Goal: Task Accomplishment & Management: Use online tool/utility

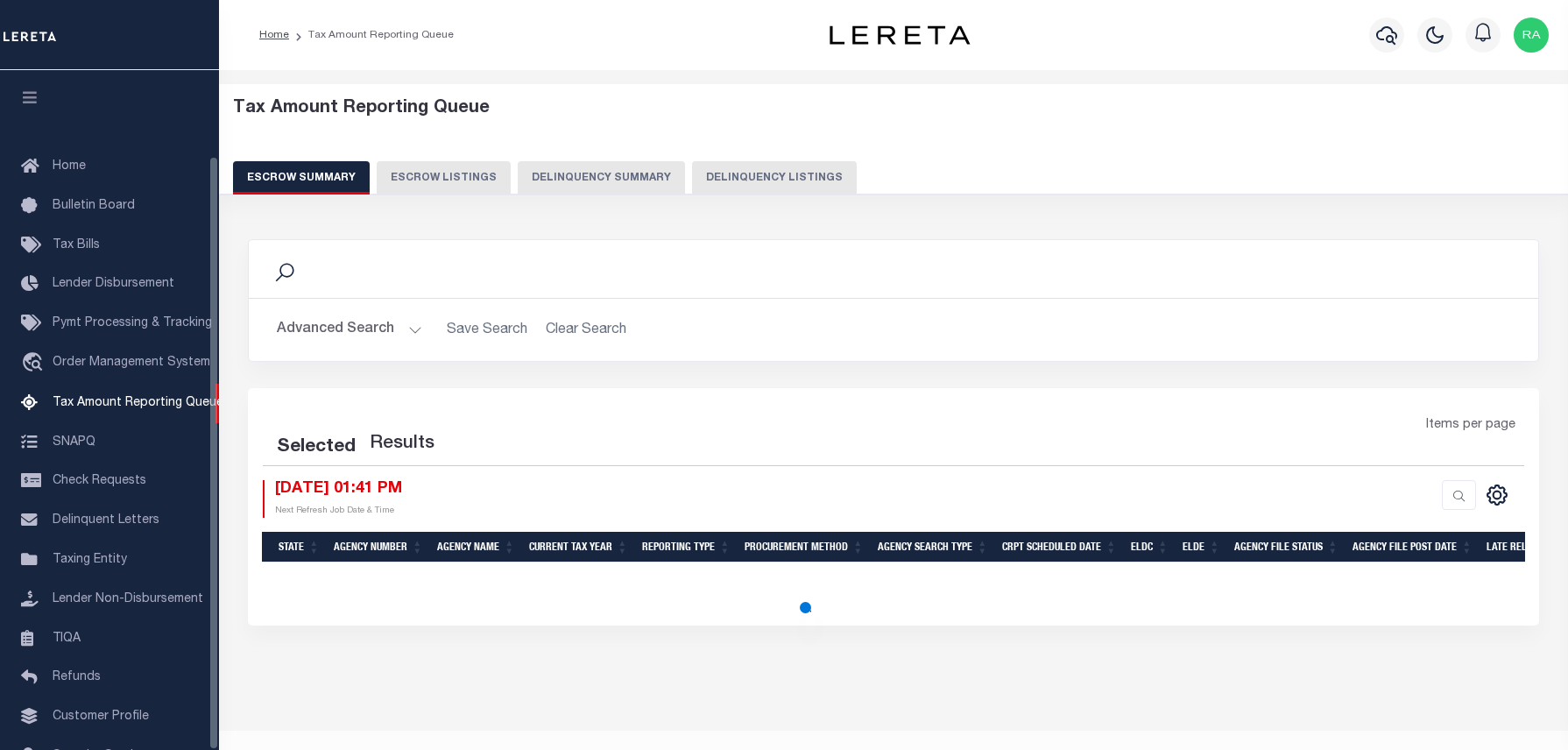
click at [713, 176] on button "Delinquency Listings" at bounding box center [774, 177] width 164 height 33
select select "100"
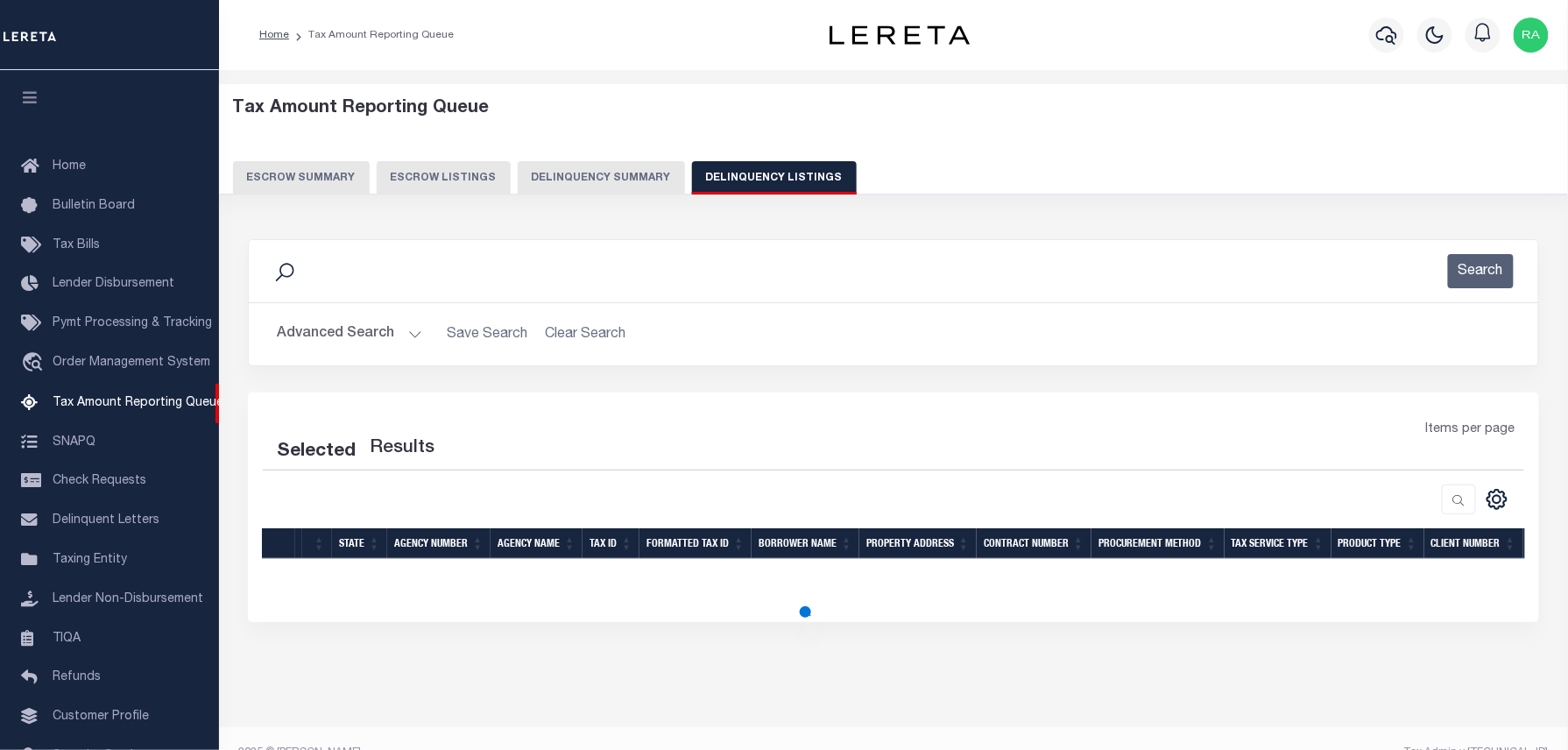
select select "100"
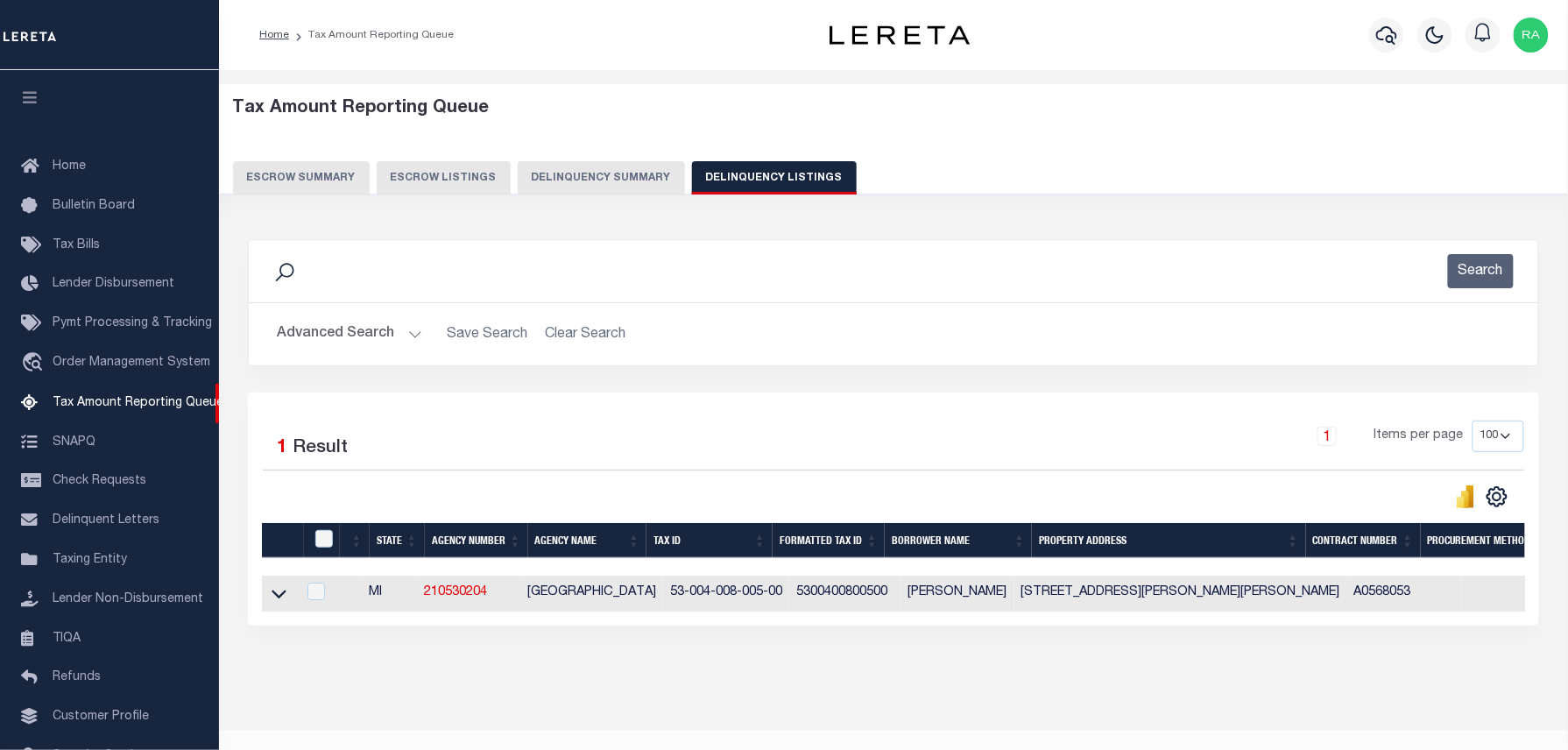
scroll to position [98, 0]
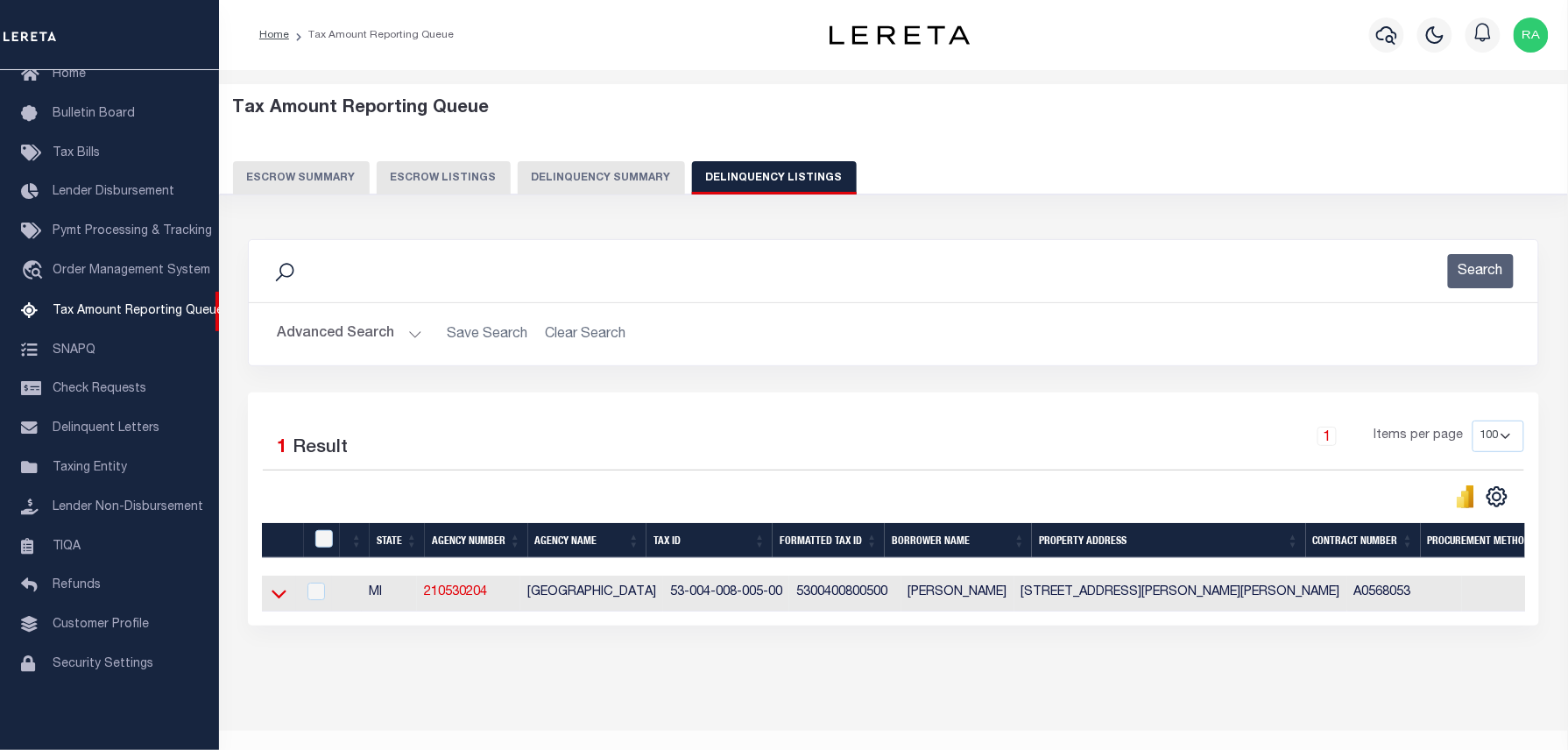
click at [274, 603] on icon at bounding box center [279, 594] width 15 height 19
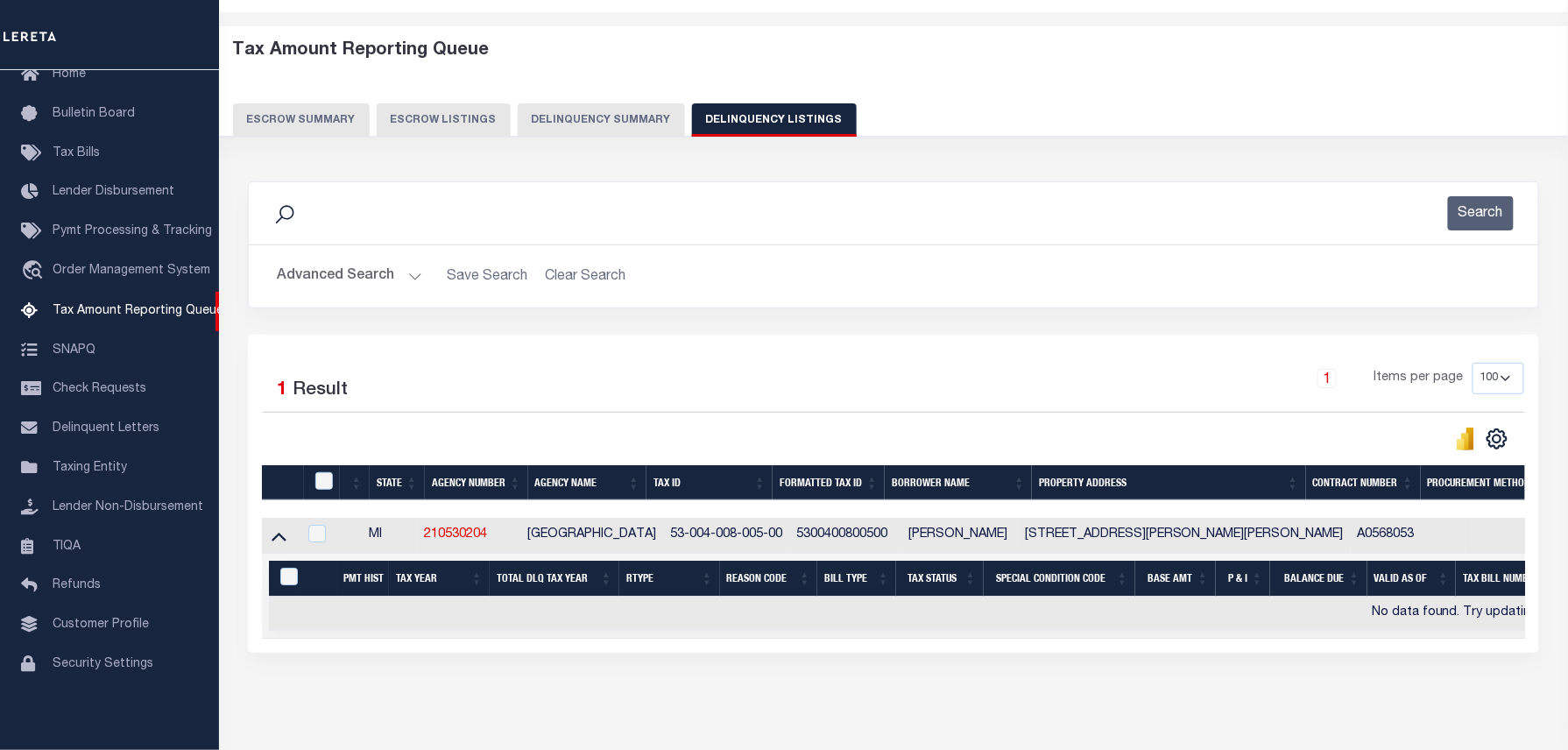
scroll to position [135, 0]
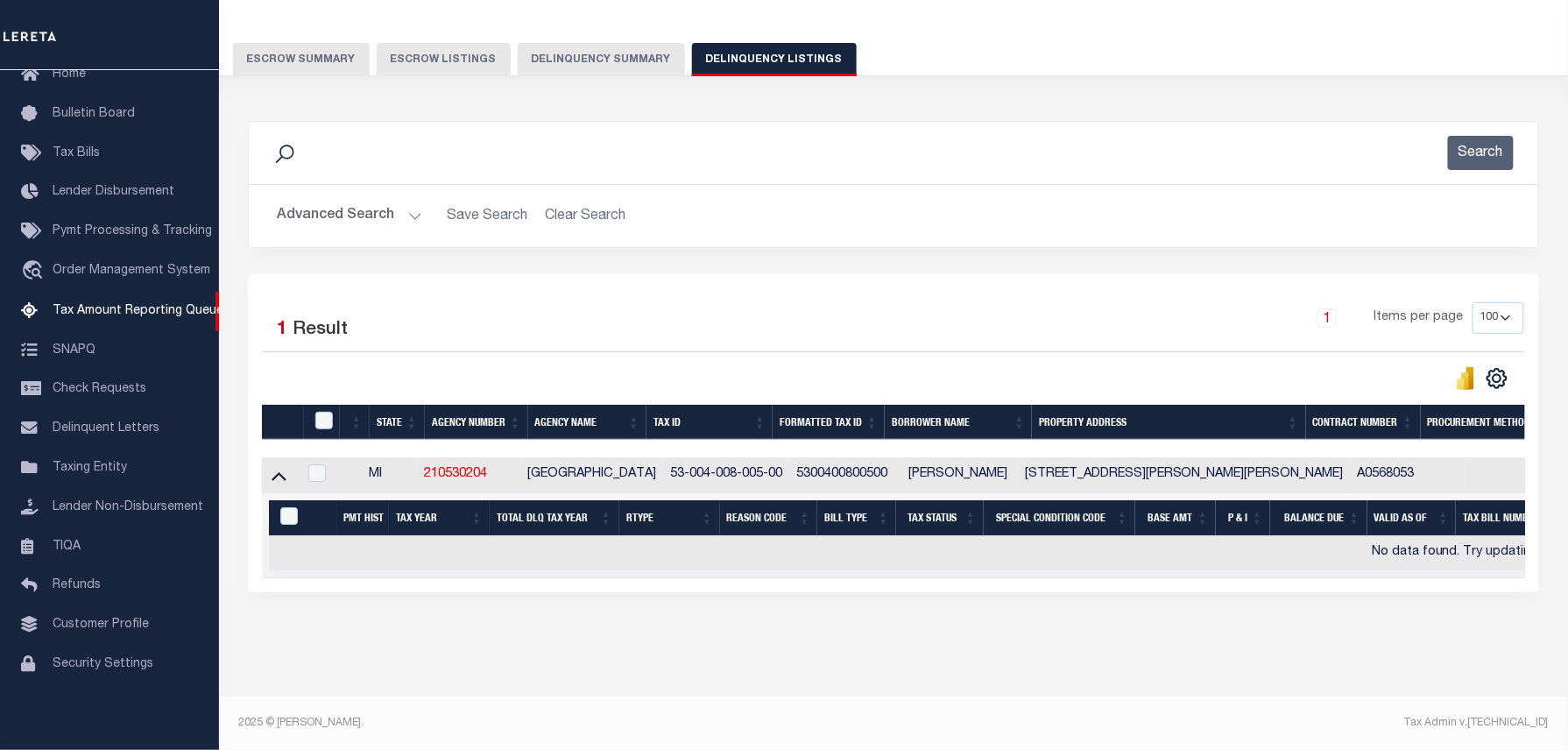
click at [408, 199] on button "Advanced Search" at bounding box center [350, 215] width 146 height 34
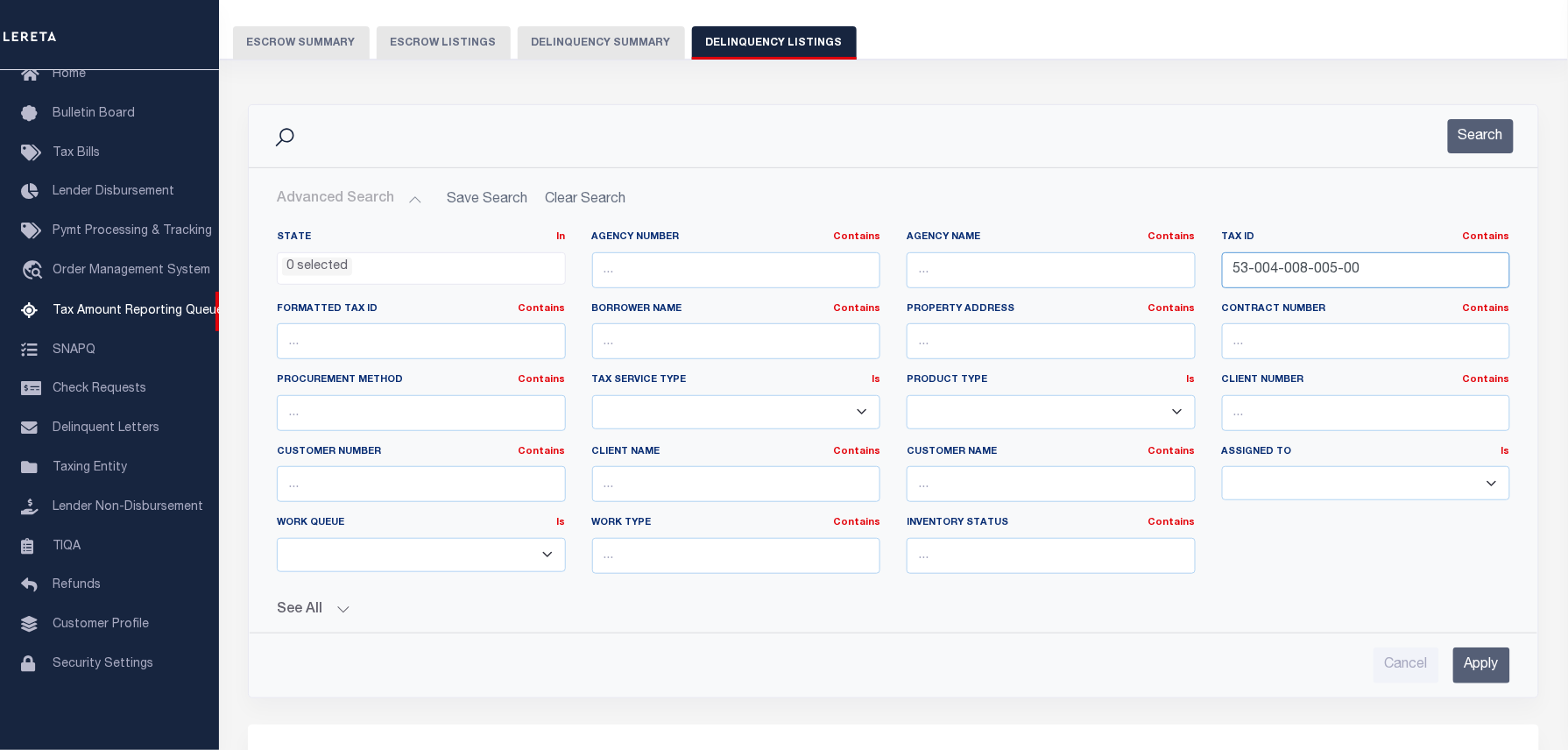
click at [1315, 284] on input "53-004-008-005-00" at bounding box center [1366, 270] width 289 height 36
paste input "80011372"
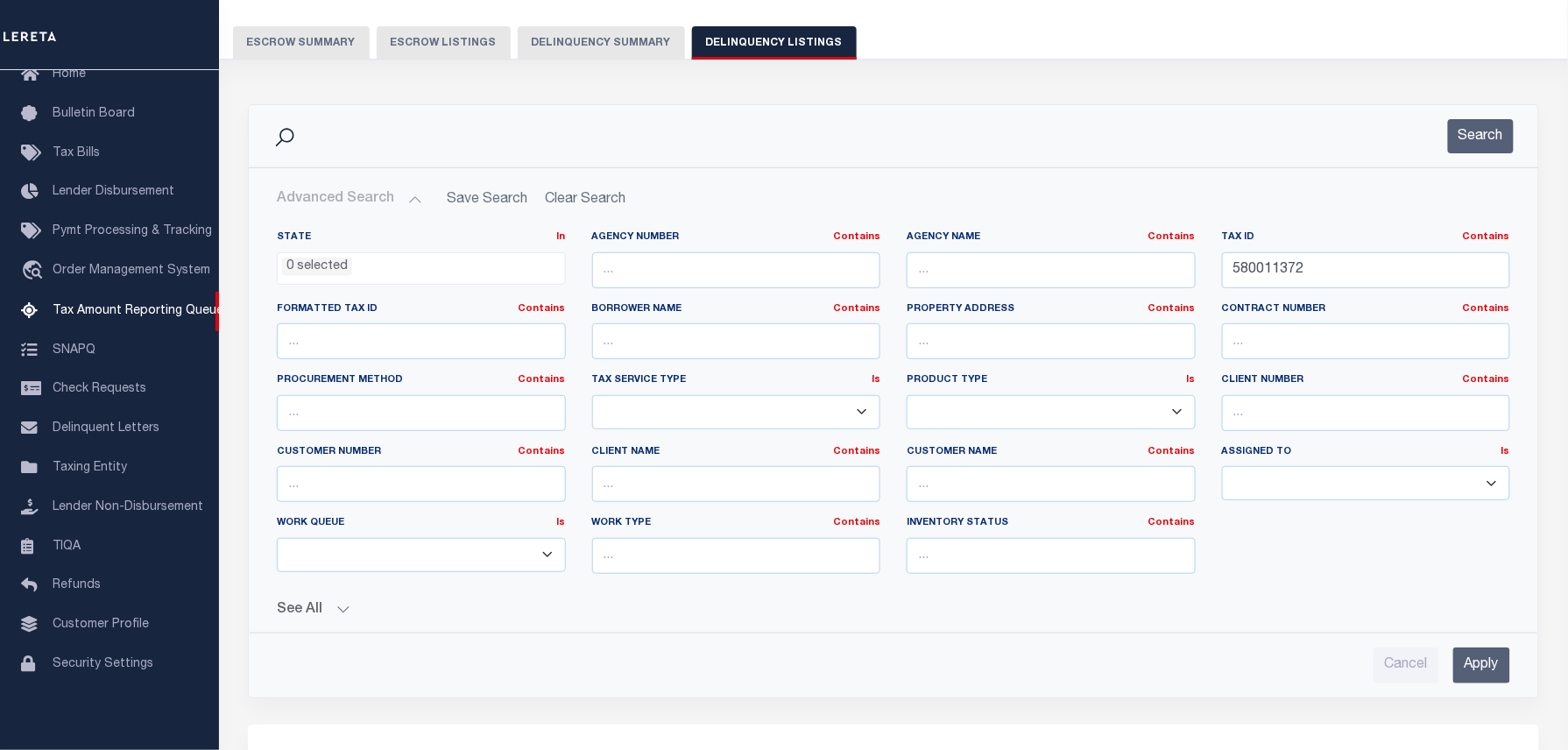
click at [1457, 161] on div "Search" at bounding box center [893, 137] width 1289 height 63
click at [1458, 142] on button "Search" at bounding box center [1480, 136] width 65 height 34
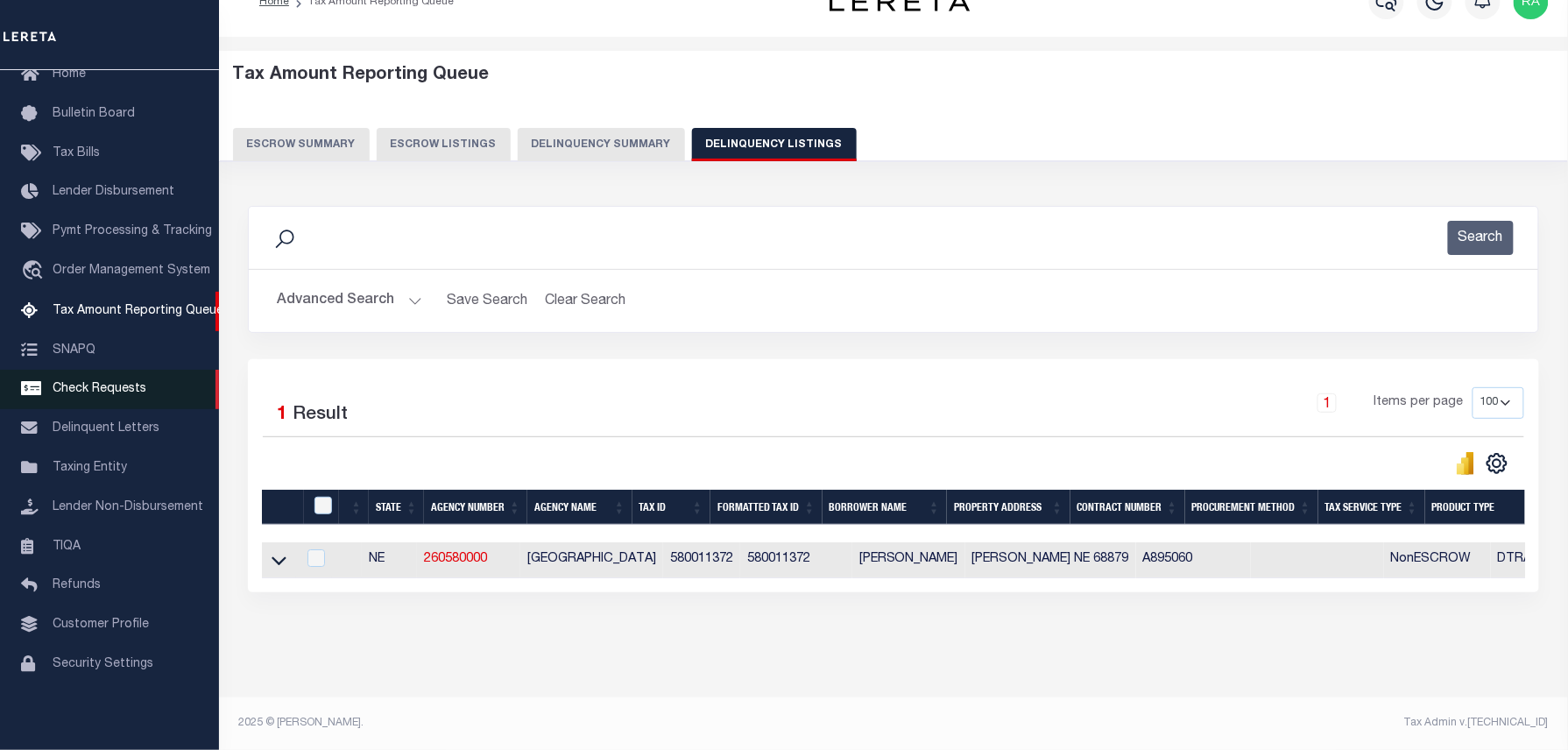
scroll to position [50, 0]
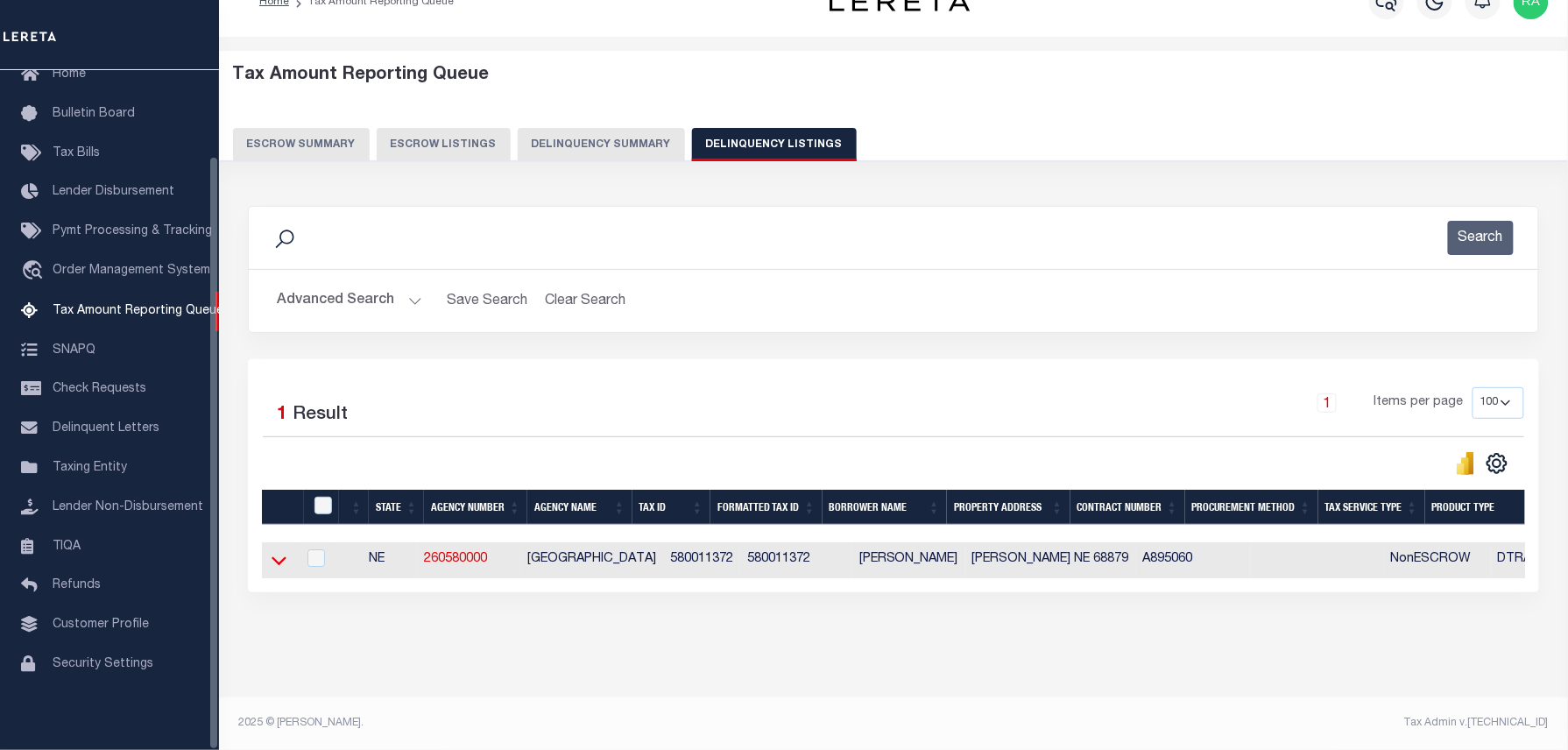
click at [279, 551] on icon at bounding box center [279, 560] width 15 height 19
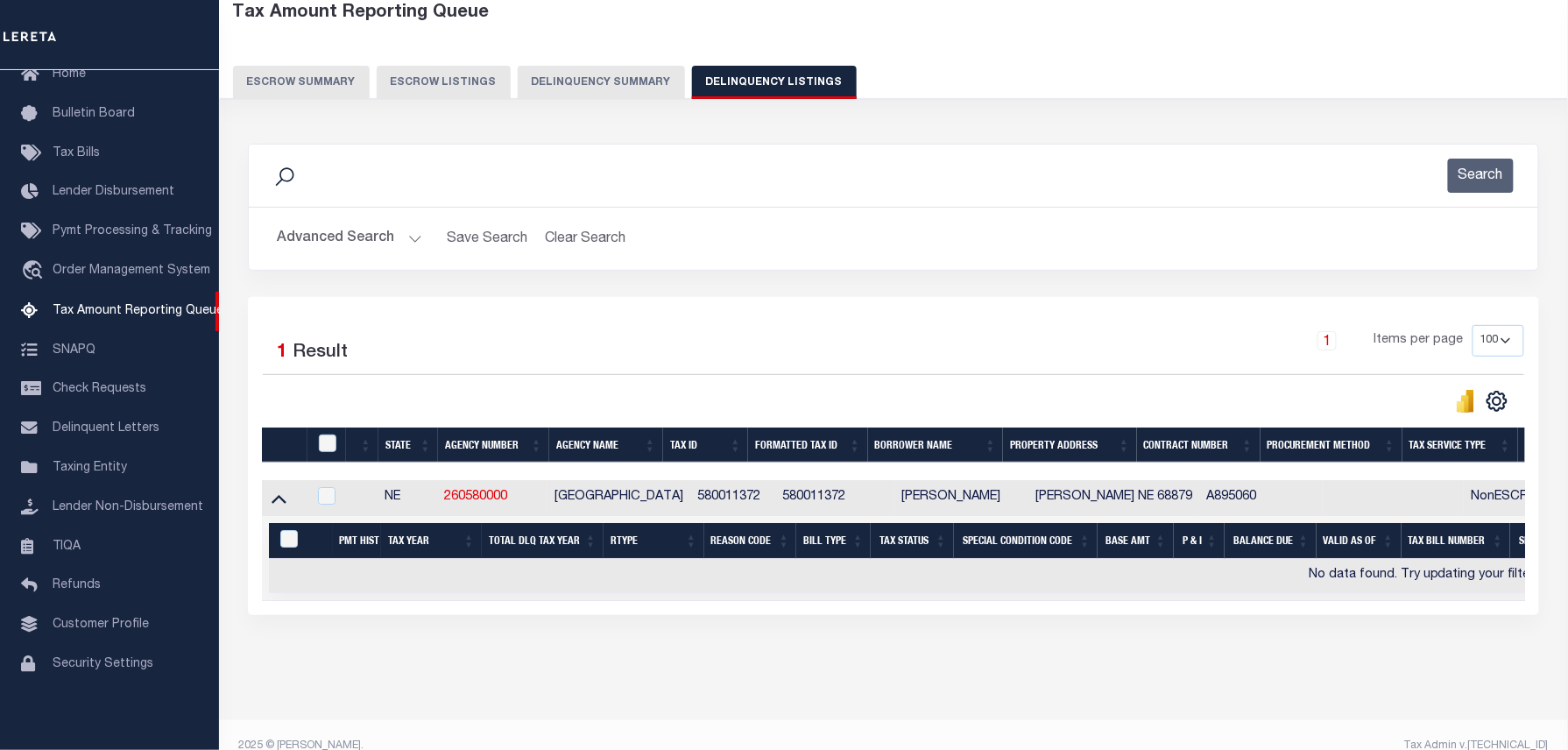
scroll to position [135, 0]
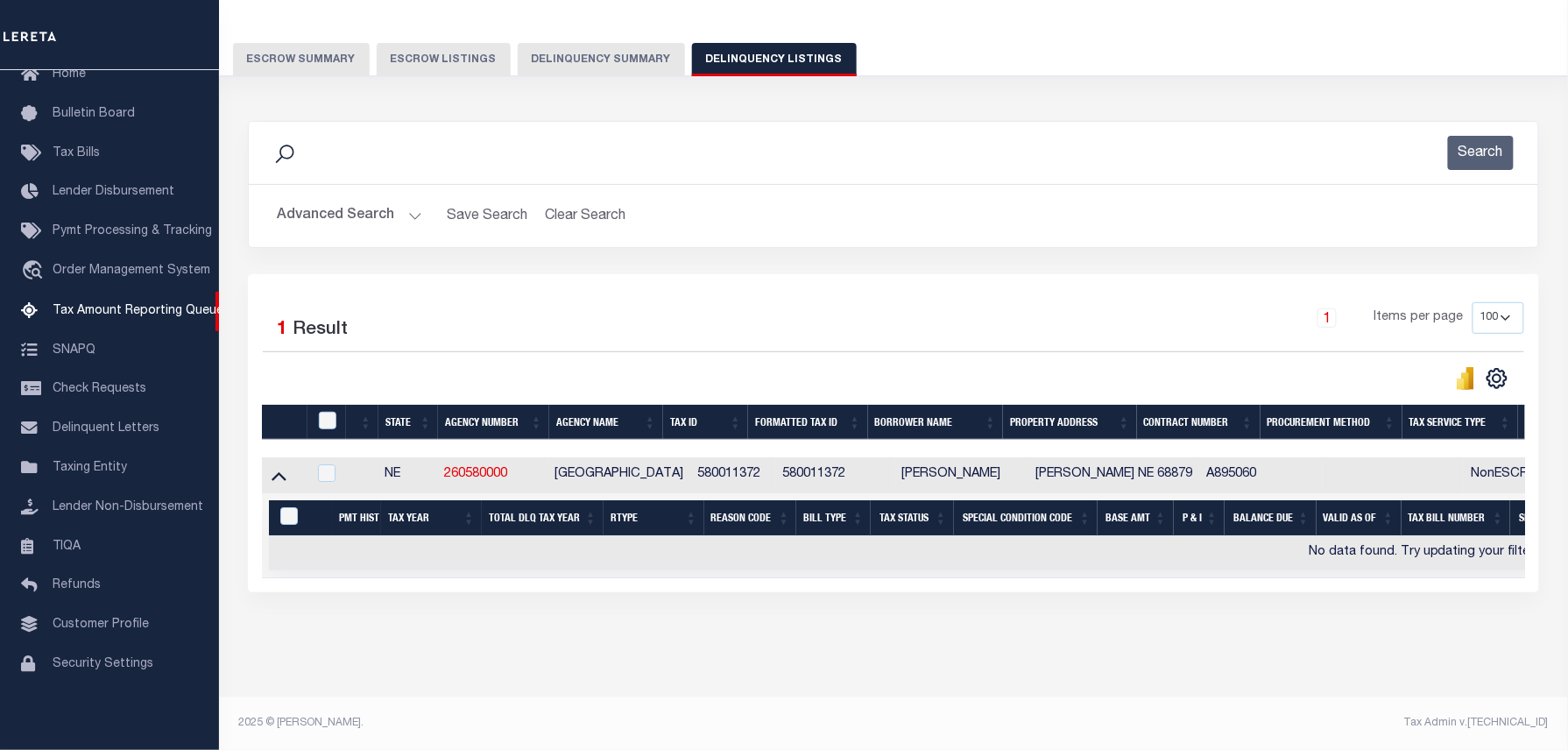
click at [414, 198] on button "Advanced Search" at bounding box center [350, 215] width 146 height 34
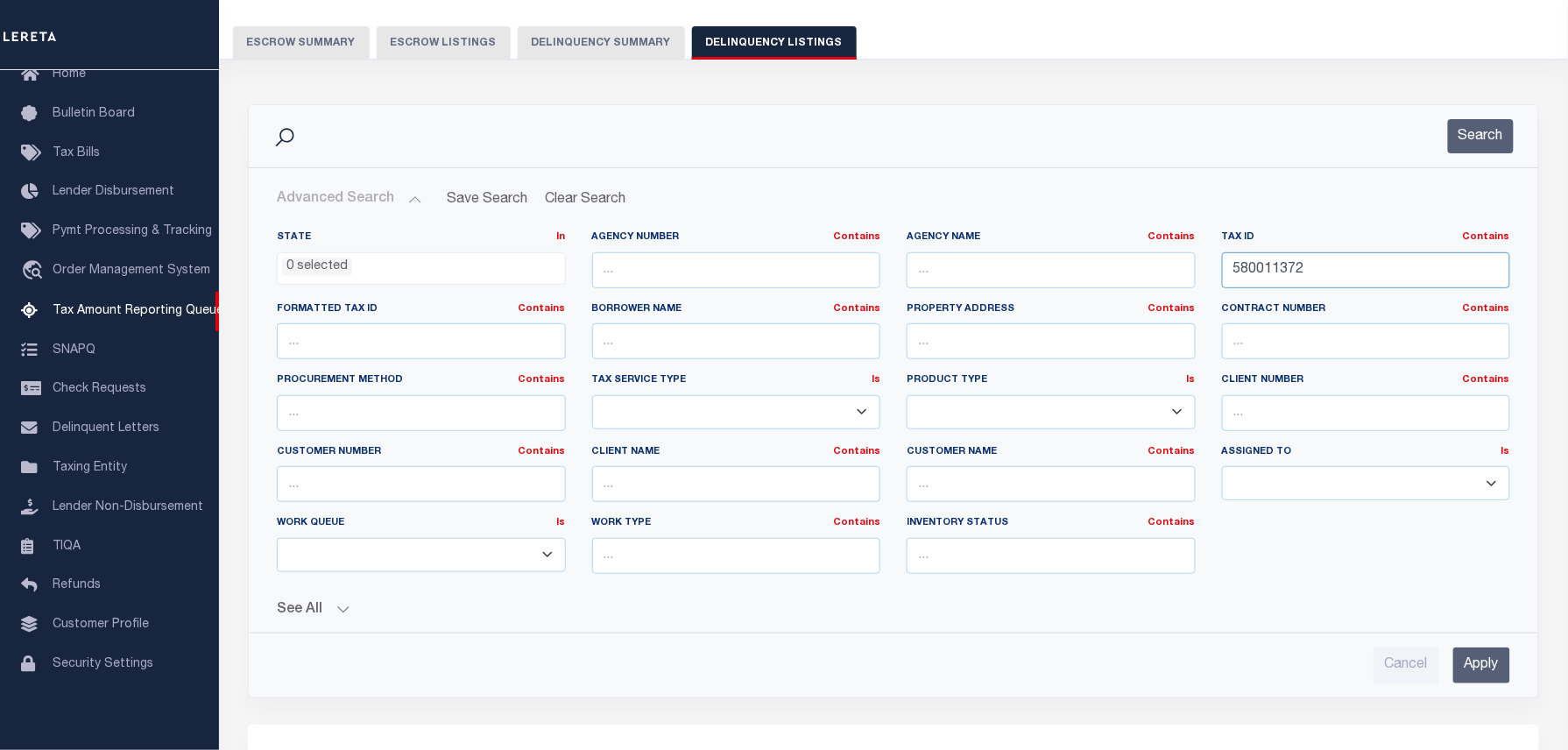
click at [1276, 279] on input "580011372" at bounding box center [1366, 270] width 289 height 36
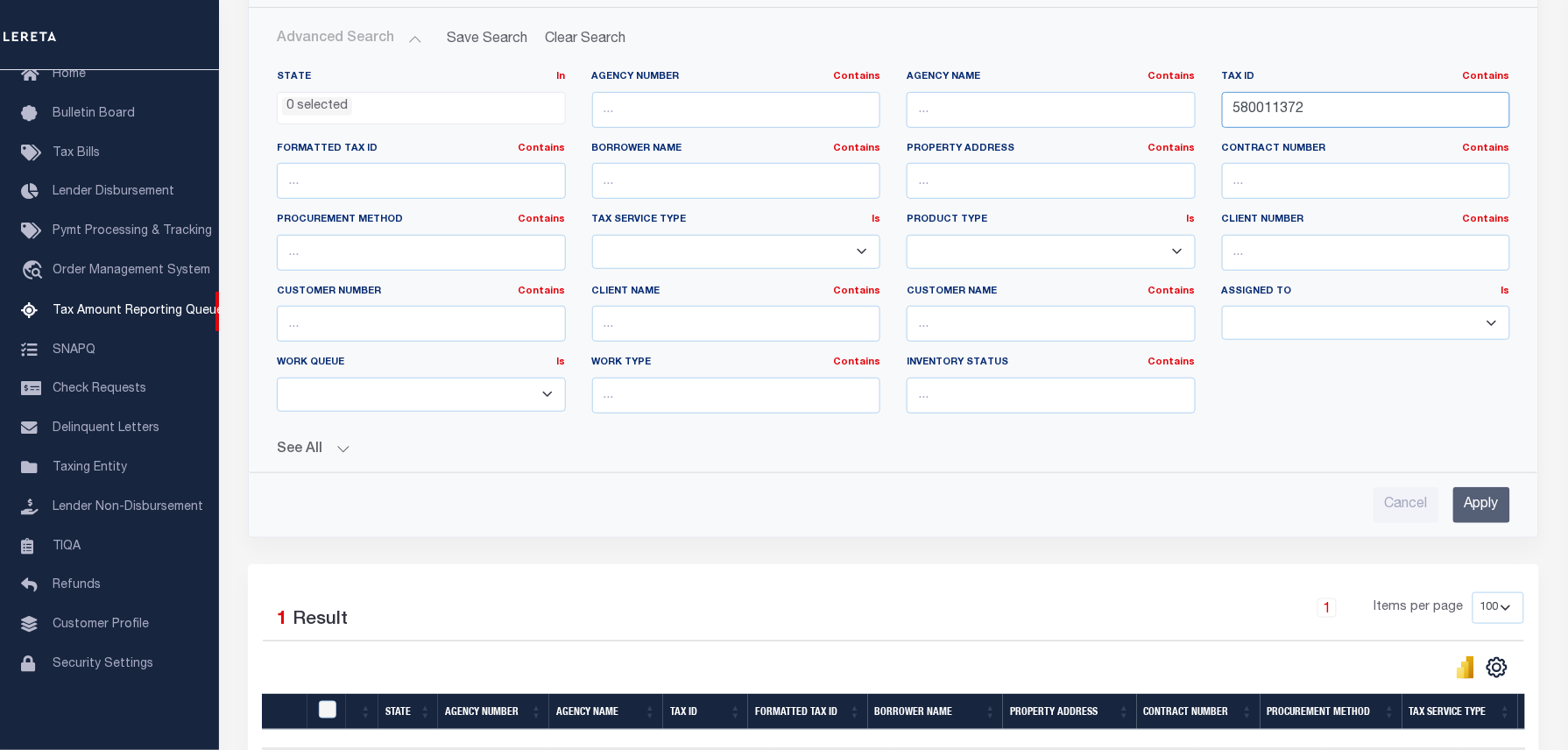
scroll to position [252, 0]
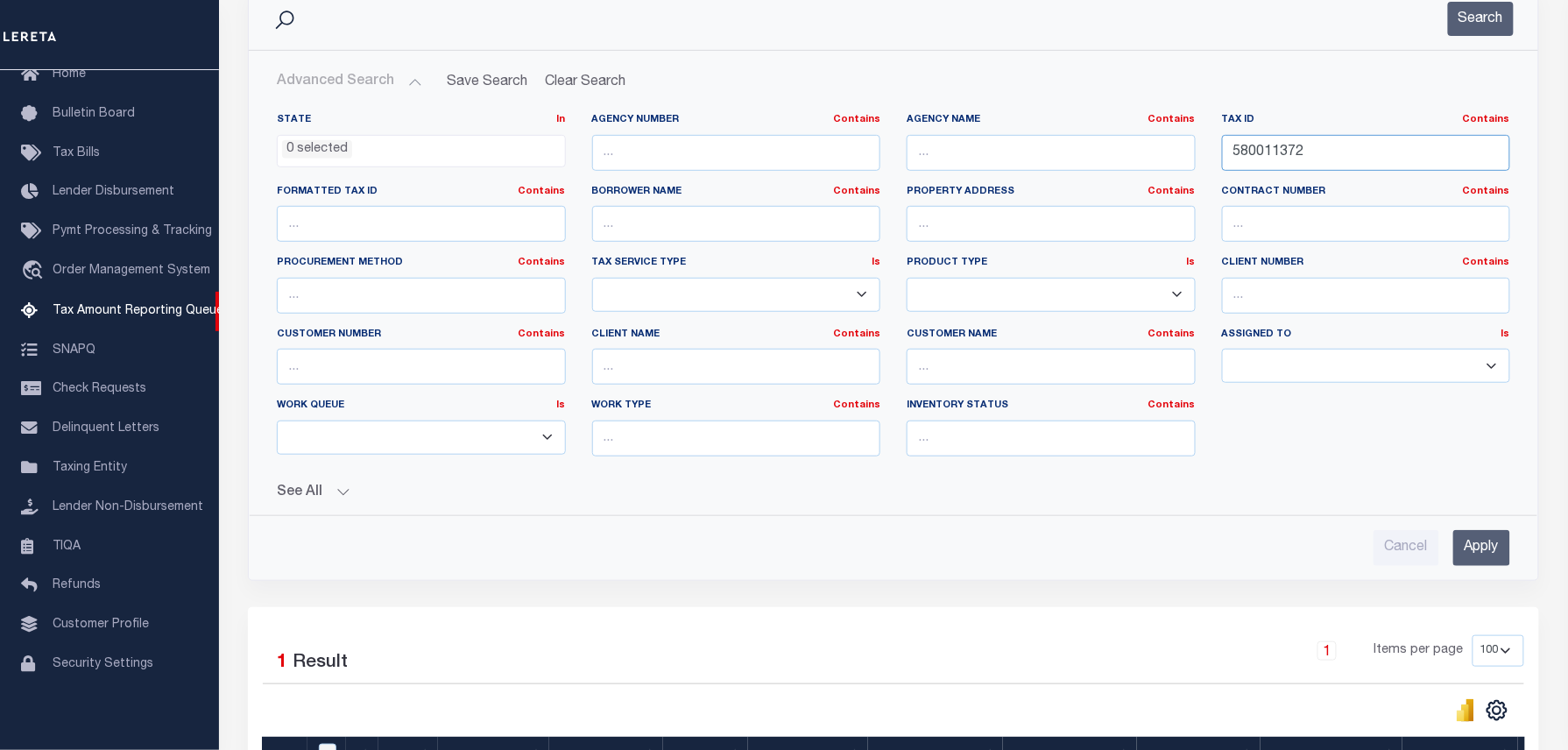
click at [1322, 156] on input "580011372" at bounding box center [1366, 153] width 289 height 36
click at [1368, 169] on input "580011372" at bounding box center [1366, 153] width 289 height 36
click at [1365, 166] on input "580011372" at bounding box center [1366, 153] width 289 height 36
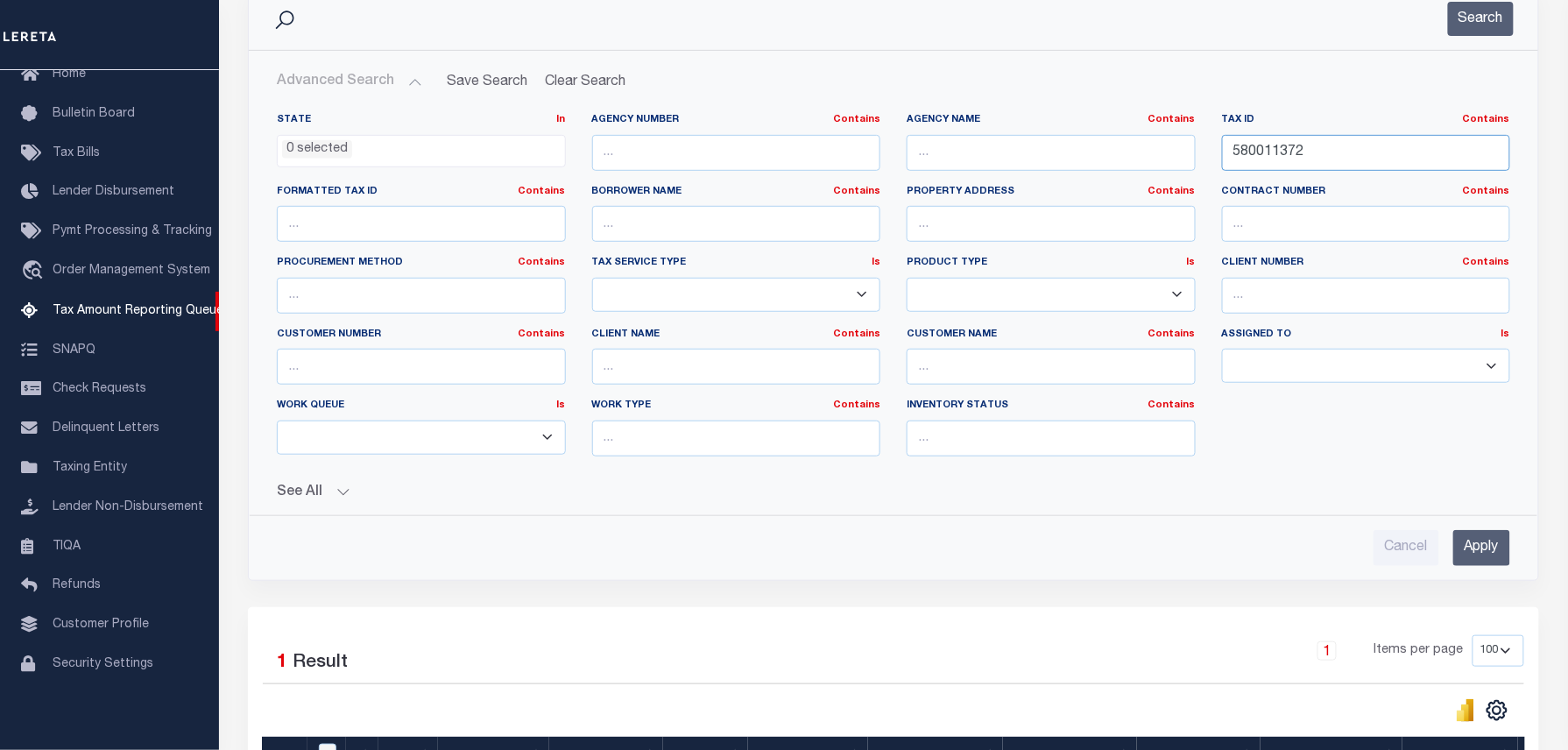
click at [1365, 166] on input "580011372" at bounding box center [1366, 153] width 289 height 36
paste input "06603"
type input "580006603"
click at [1494, 554] on input "Apply" at bounding box center [1482, 548] width 57 height 36
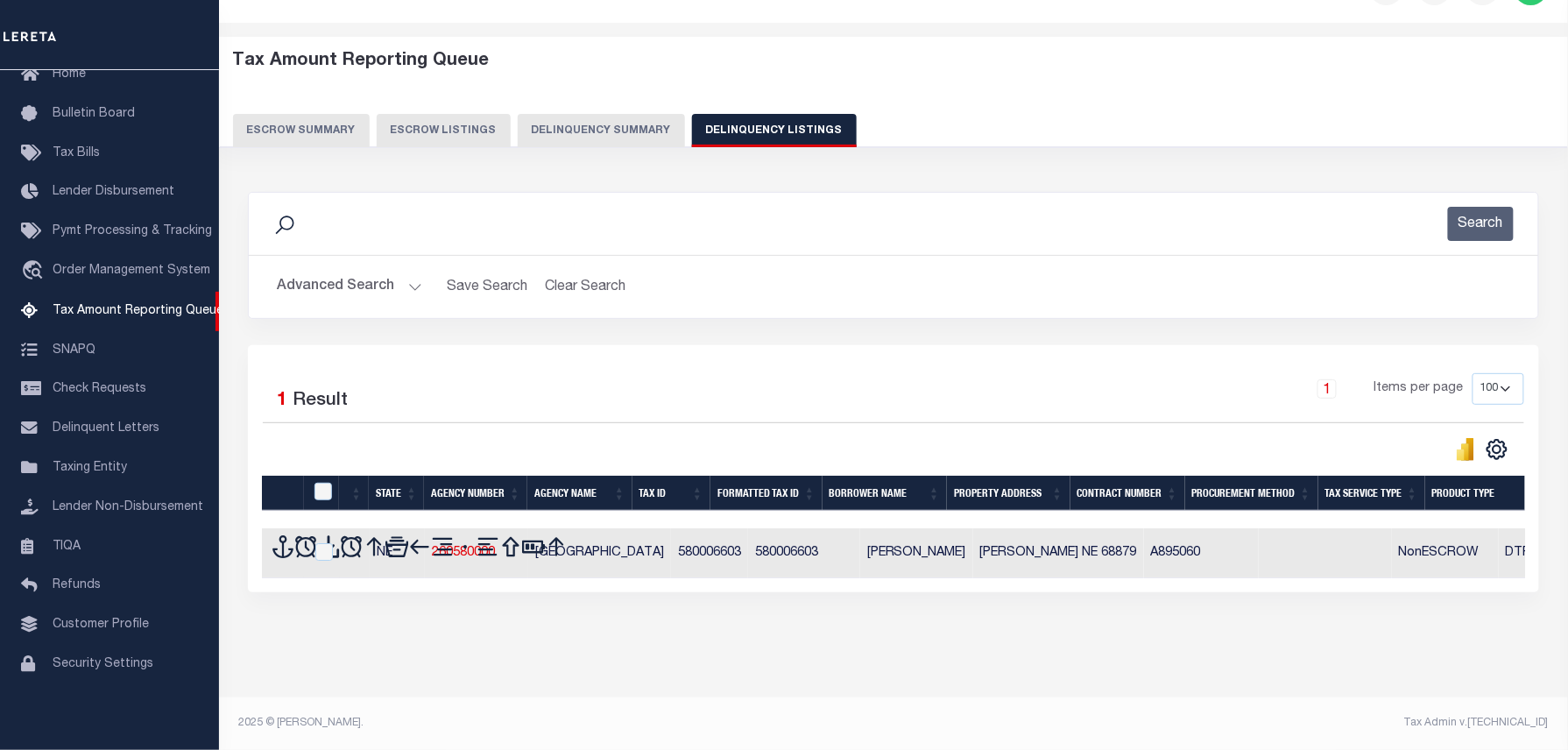
scroll to position [50, 0]
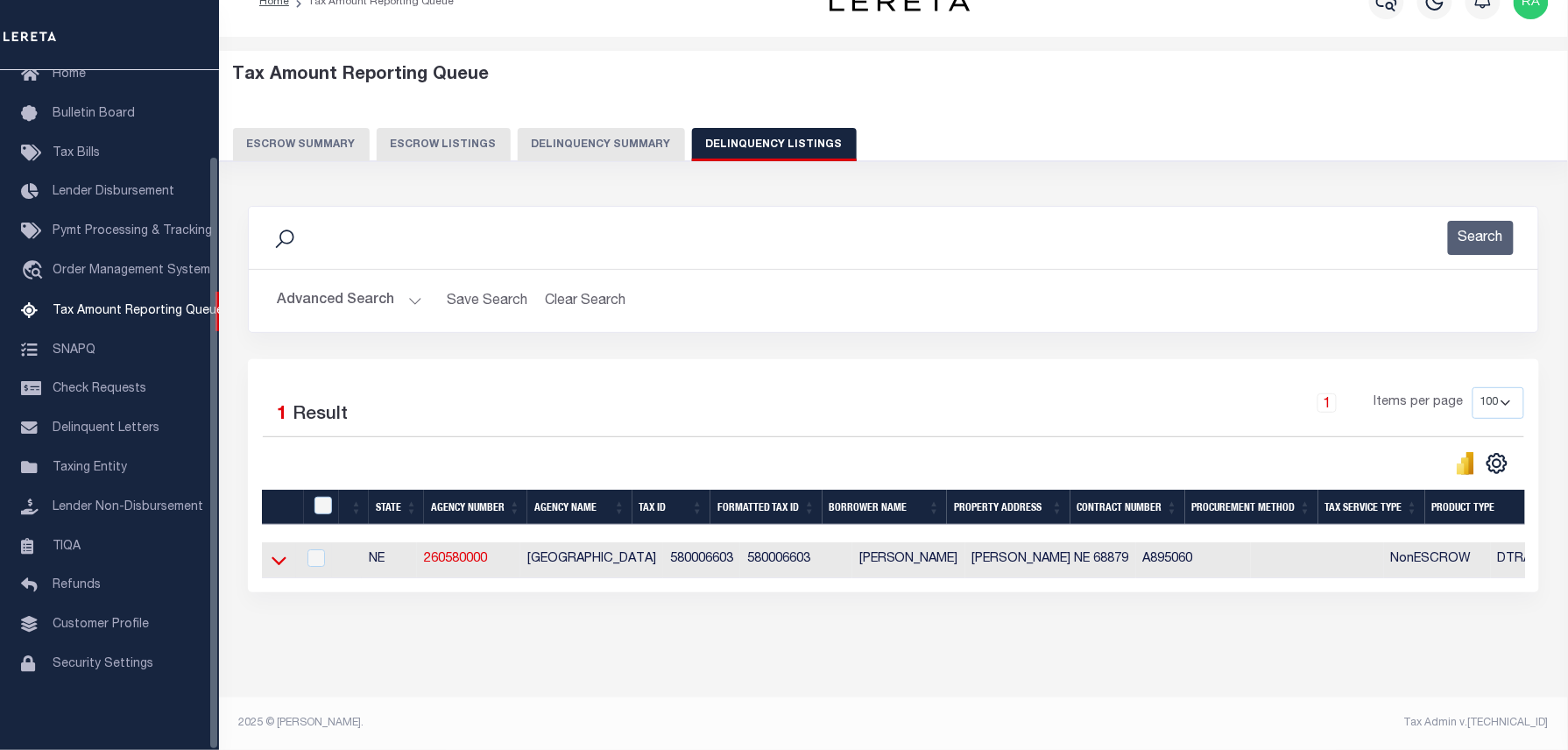
click at [274, 551] on icon at bounding box center [279, 560] width 15 height 19
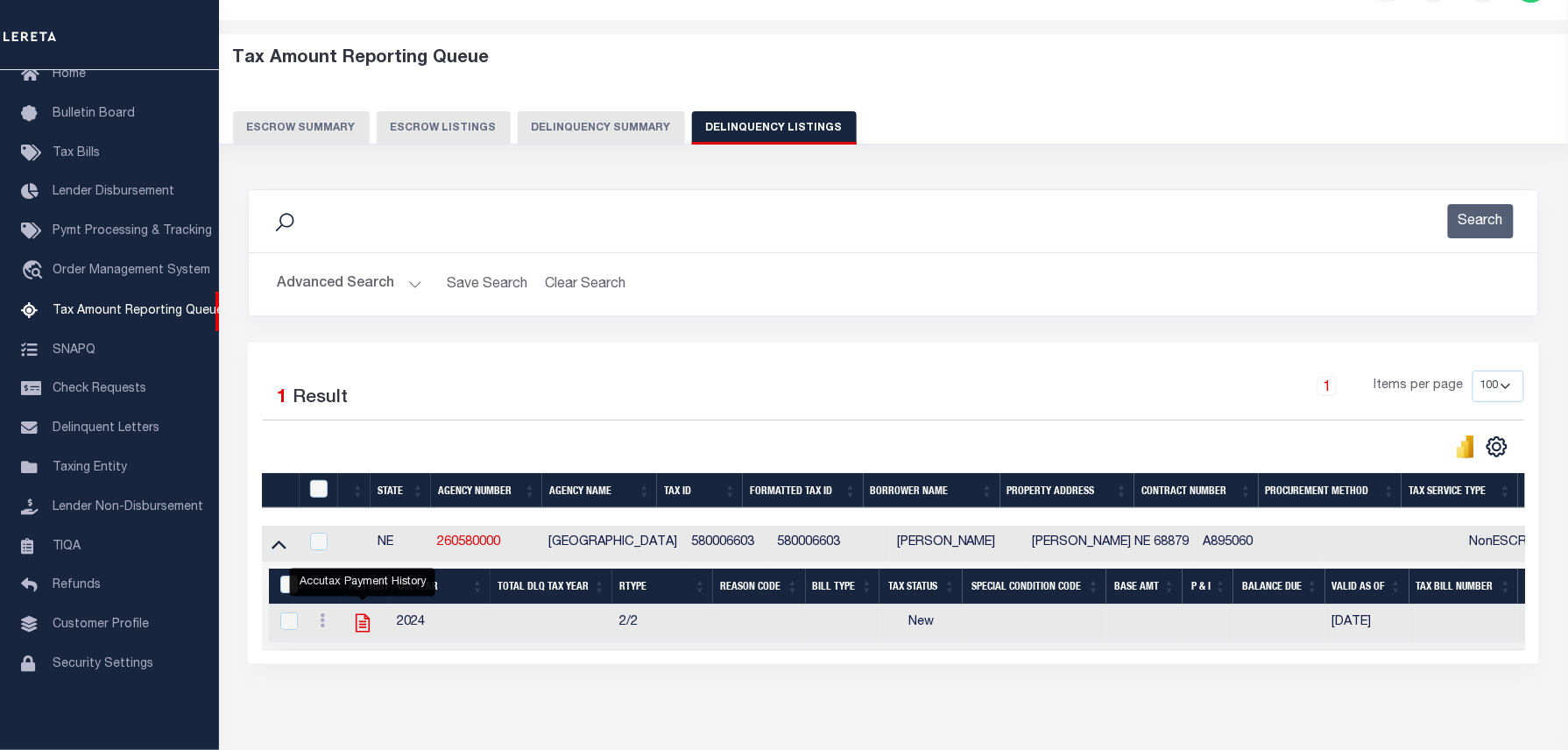
click at [358, 628] on icon "" at bounding box center [362, 622] width 22 height 22
checkbox input "true"
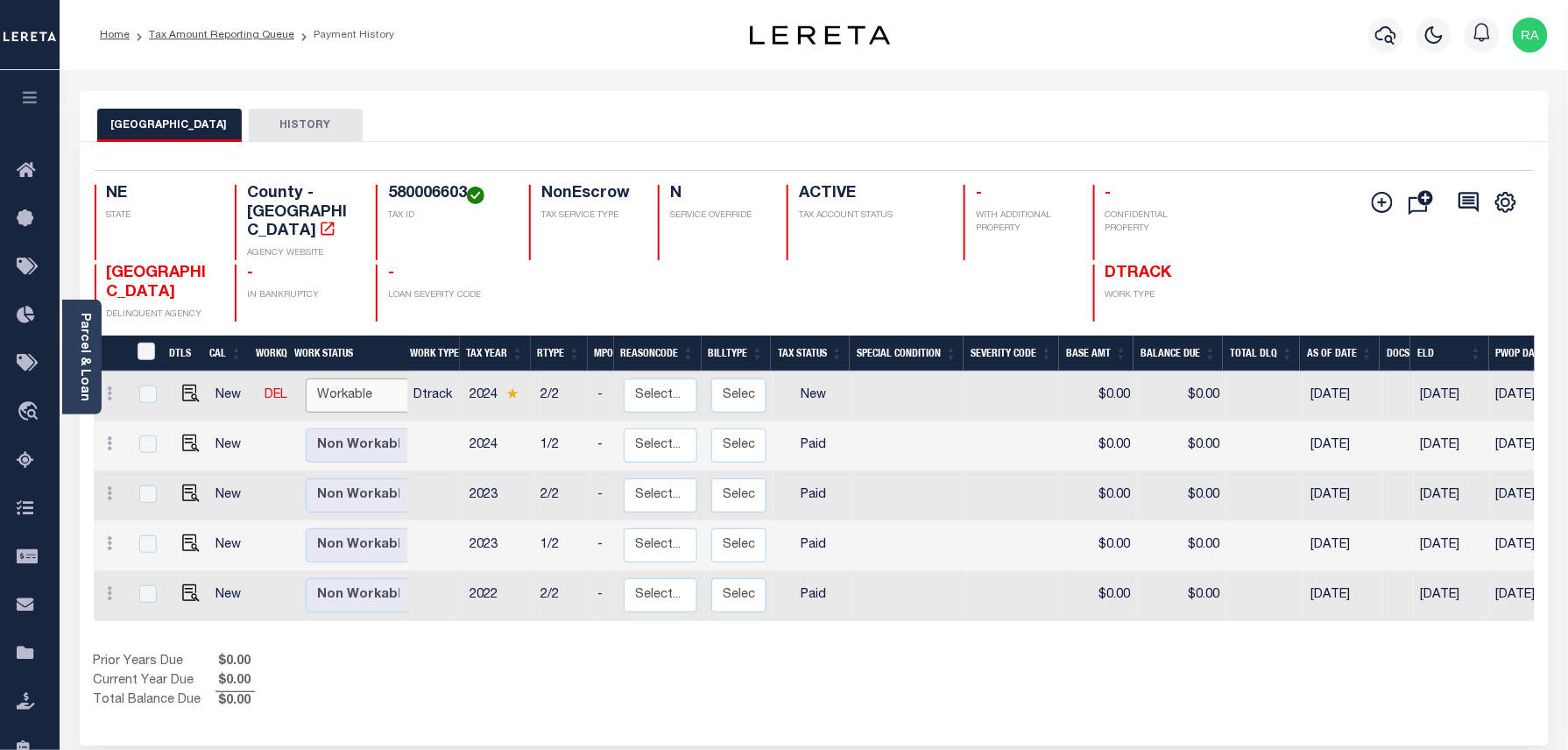
click at [330, 378] on select "Non Workable Workable" at bounding box center [358, 395] width 105 height 34
checkbox input "true"
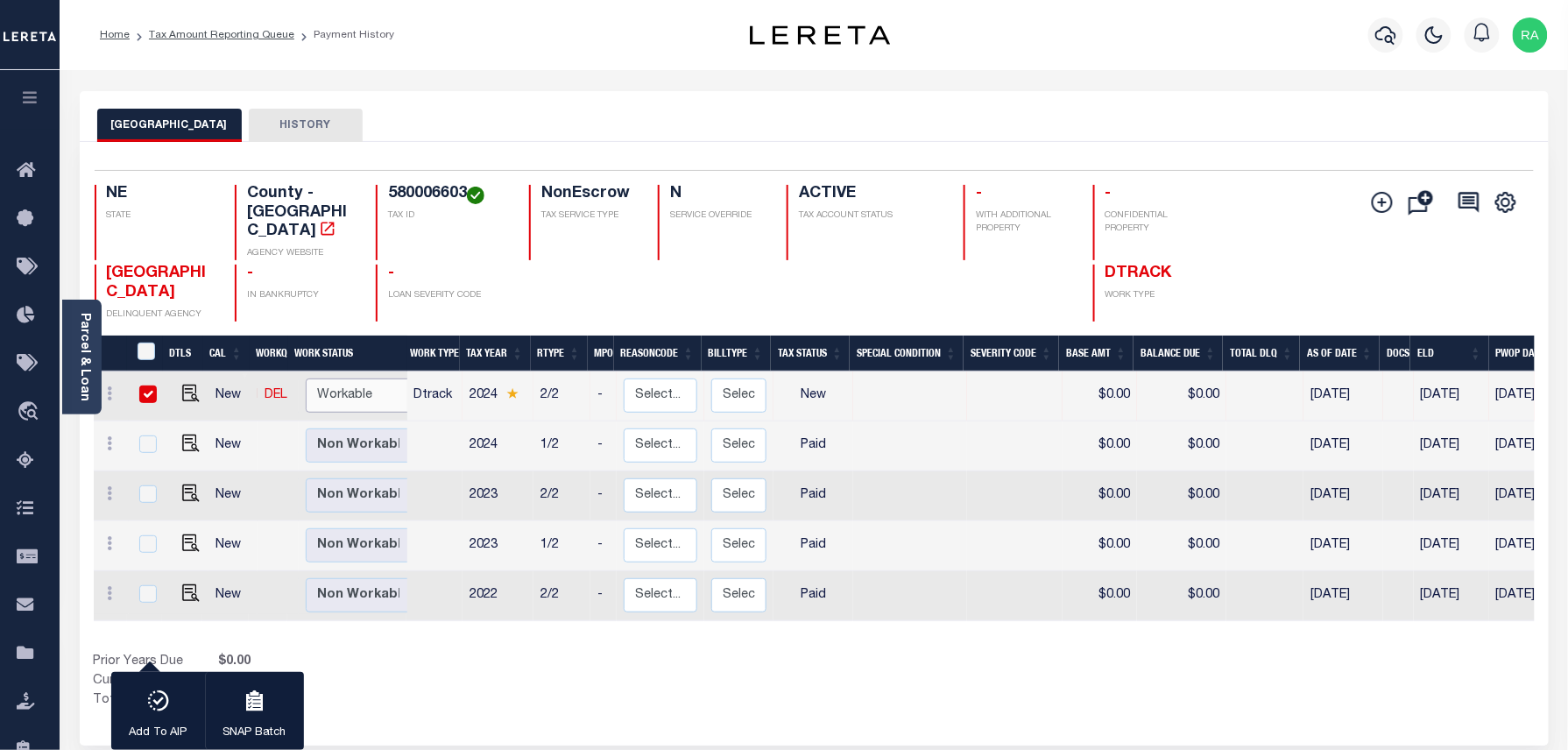
select select "true"
click at [306, 378] on select "Non Workable Workable" at bounding box center [358, 395] width 105 height 34
checkbox input "false"
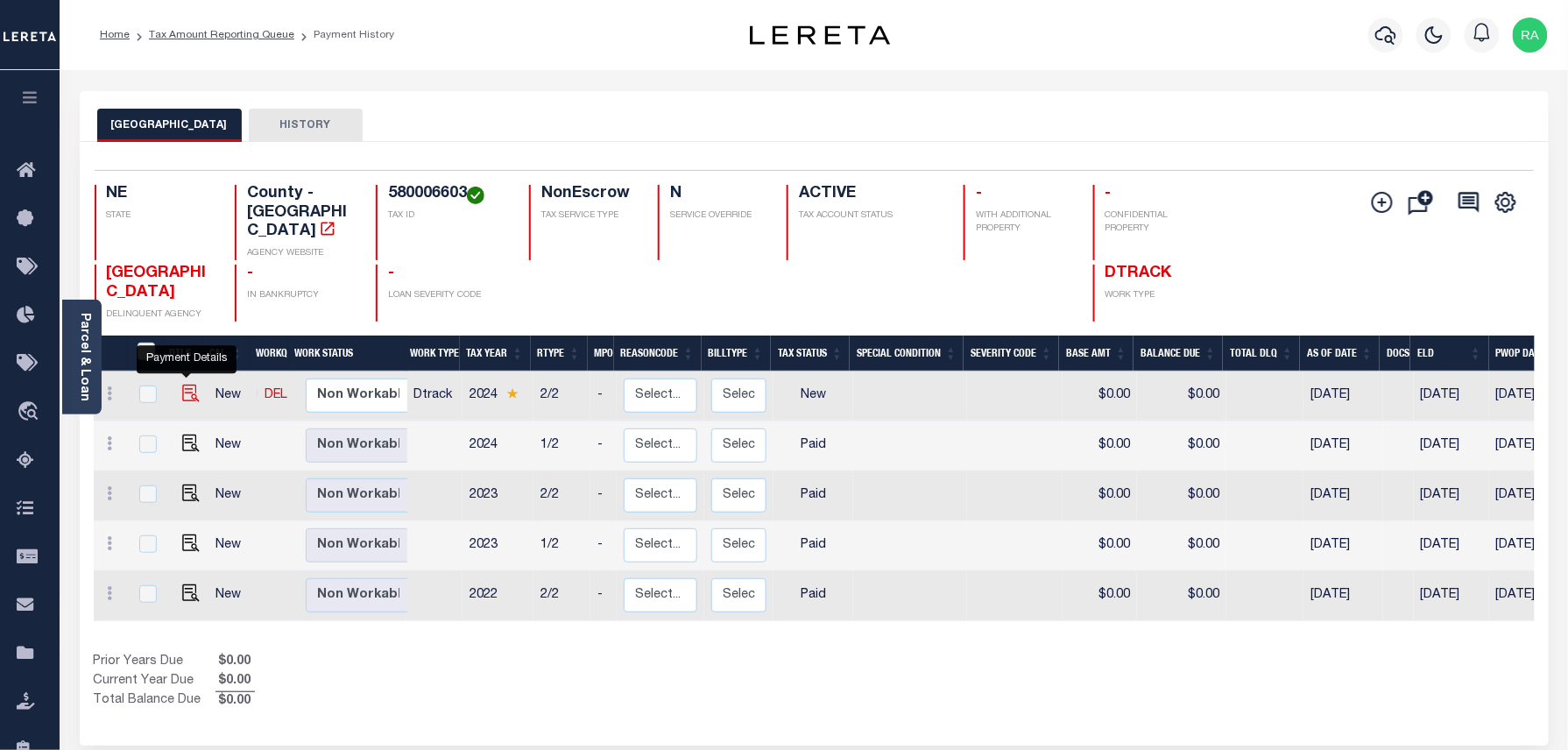
click at [194, 384] on img "" at bounding box center [191, 393] width 18 height 18
checkbox input "true"
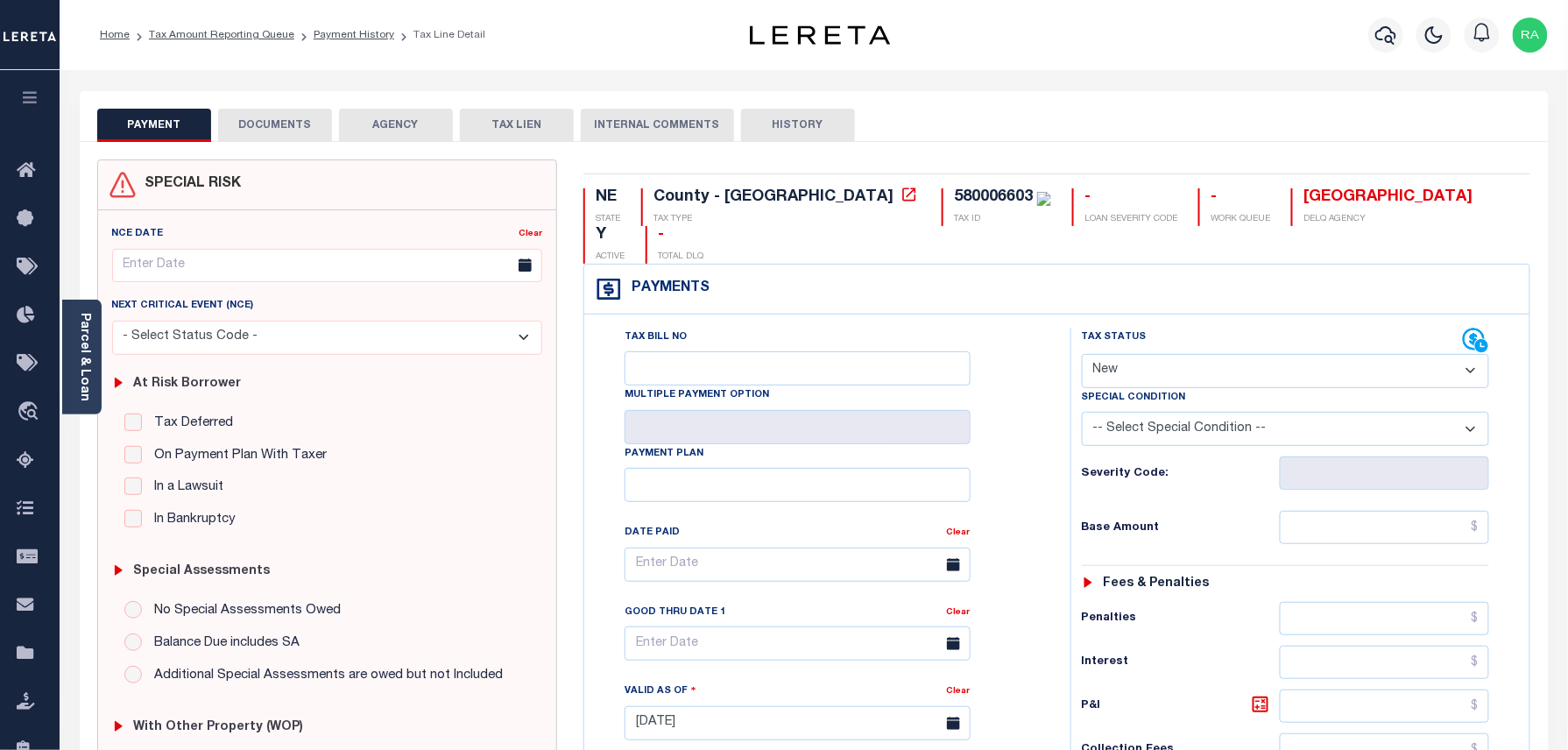
click at [1303, 190] on div "[GEOGRAPHIC_DATA]" at bounding box center [1387, 198] width 169 height 20
click at [1183, 149] on div "SPECIAL RISK NCE Date Clear" at bounding box center [814, 726] width 1469 height 1168
click at [1200, 354] on select "- Select Status Code - Open Due/Unpaid Paid Incomplete No Tax Due Internal Refu…" at bounding box center [1286, 371] width 409 height 34
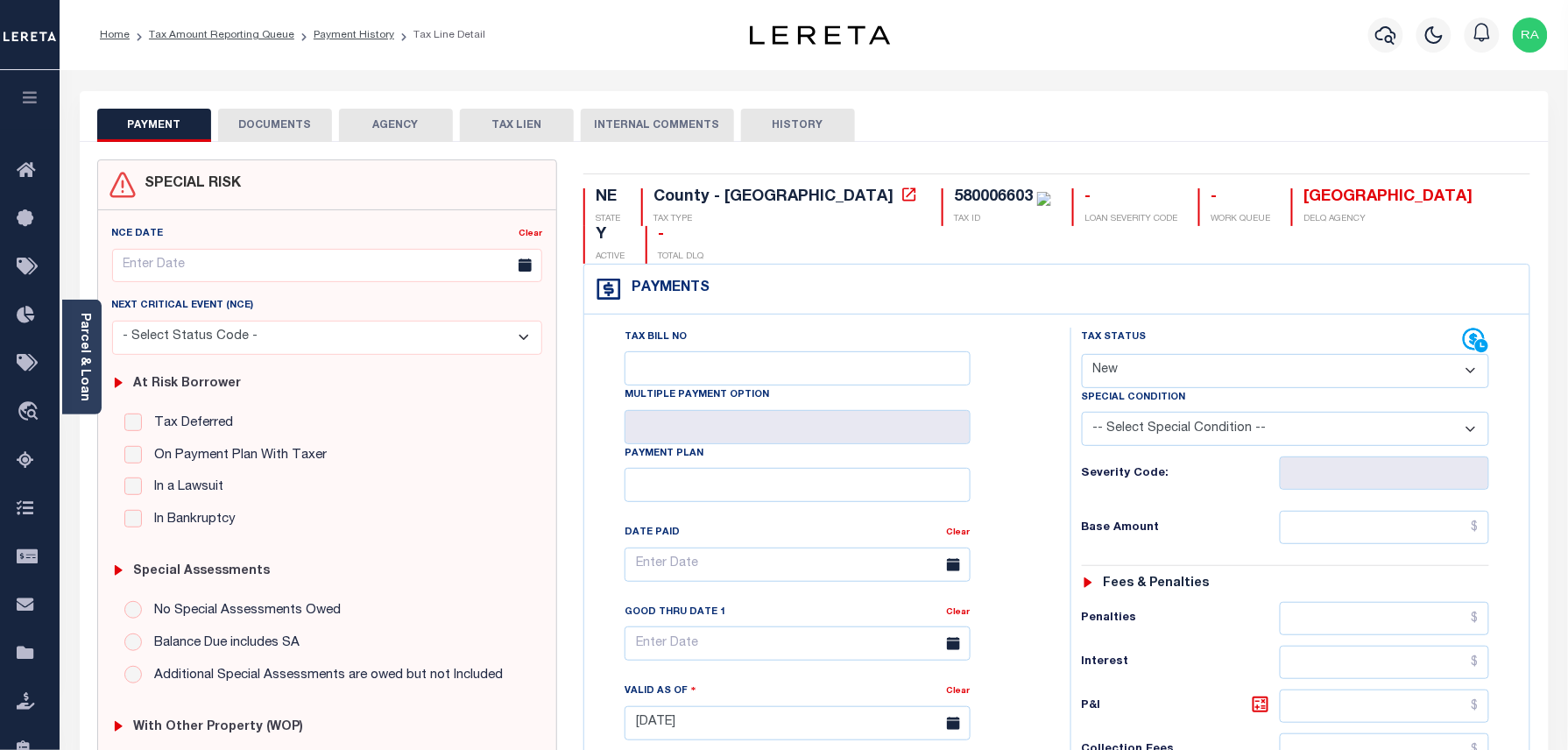
select select "PYD"
click at [1082, 354] on select "- Select Status Code - Open Due/Unpaid Paid Incomplete No Tax Due Internal Refu…" at bounding box center [1286, 371] width 409 height 34
type input "10/08/2025"
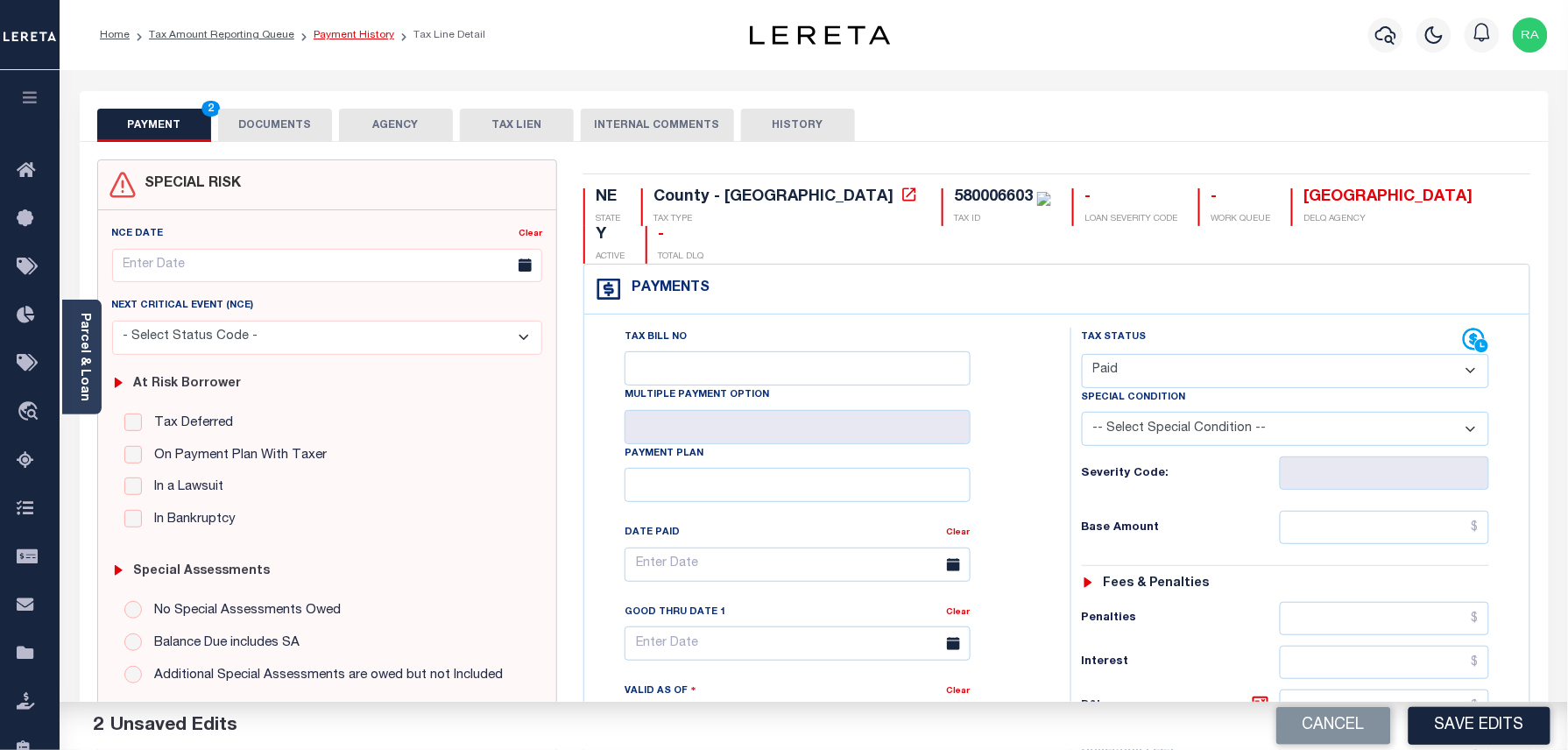
click at [323, 35] on link "Payment History" at bounding box center [354, 35] width 80 height 11
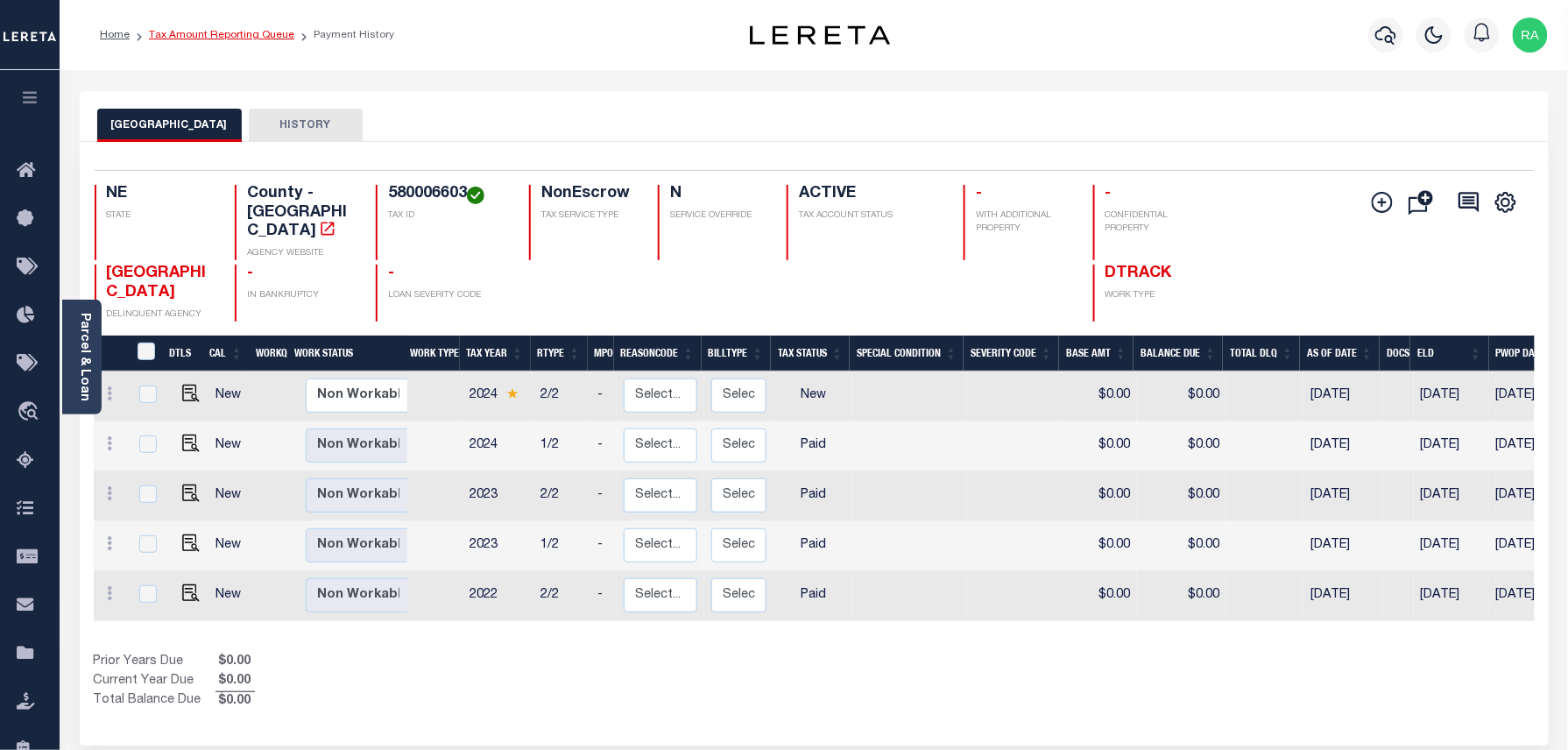
click at [182, 31] on link "Tax Amount Reporting Queue" at bounding box center [222, 35] width 146 height 11
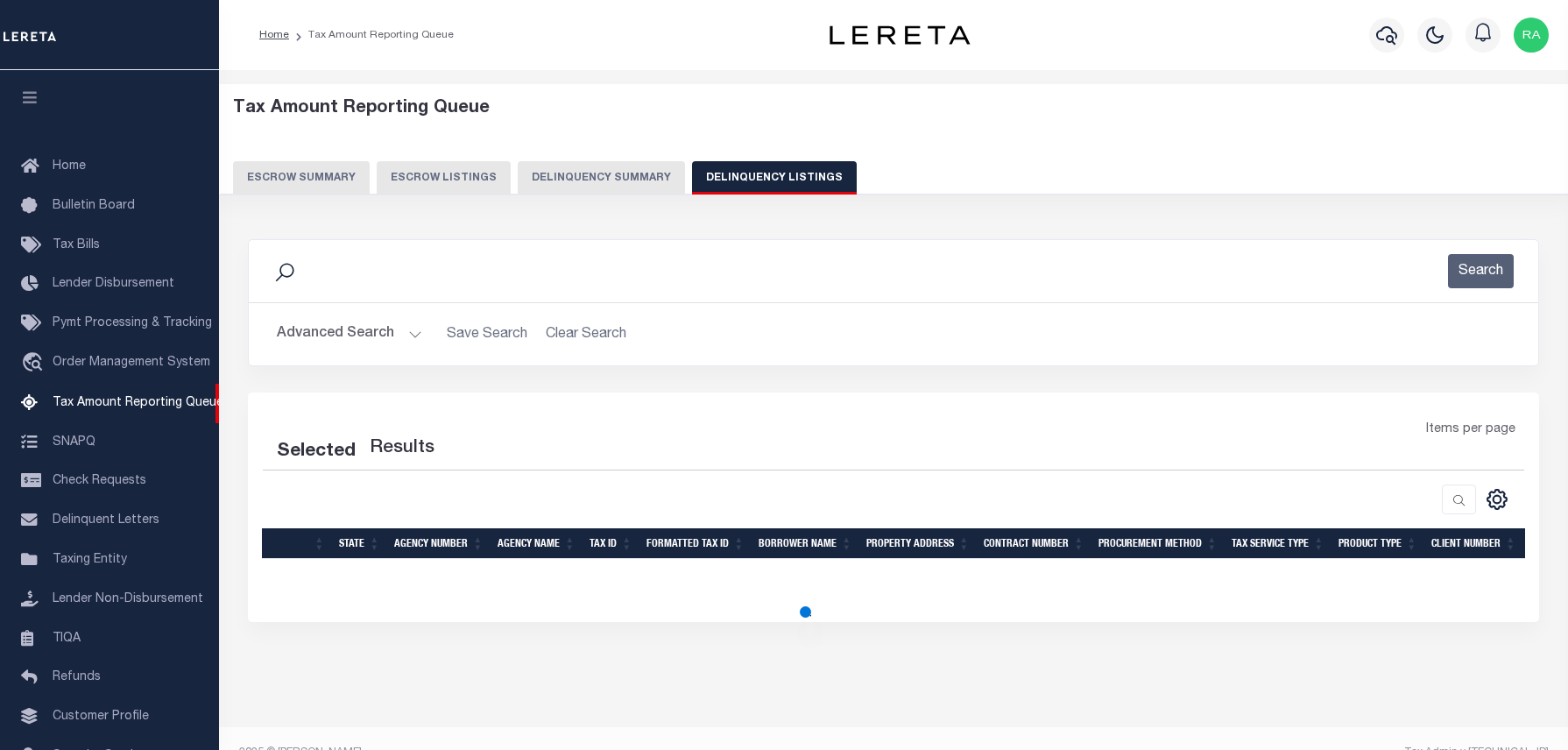
select select "100"
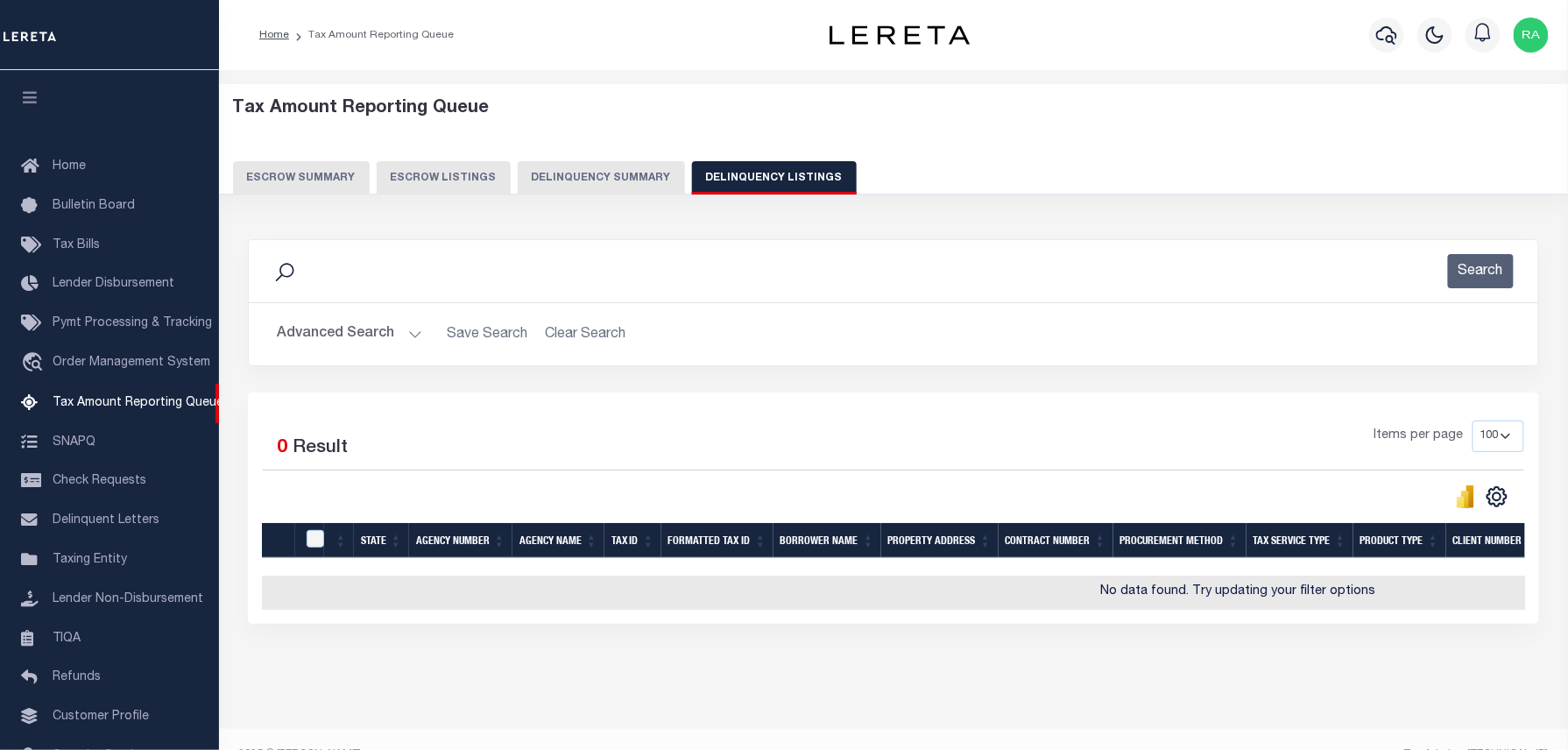
scroll to position [80, 0]
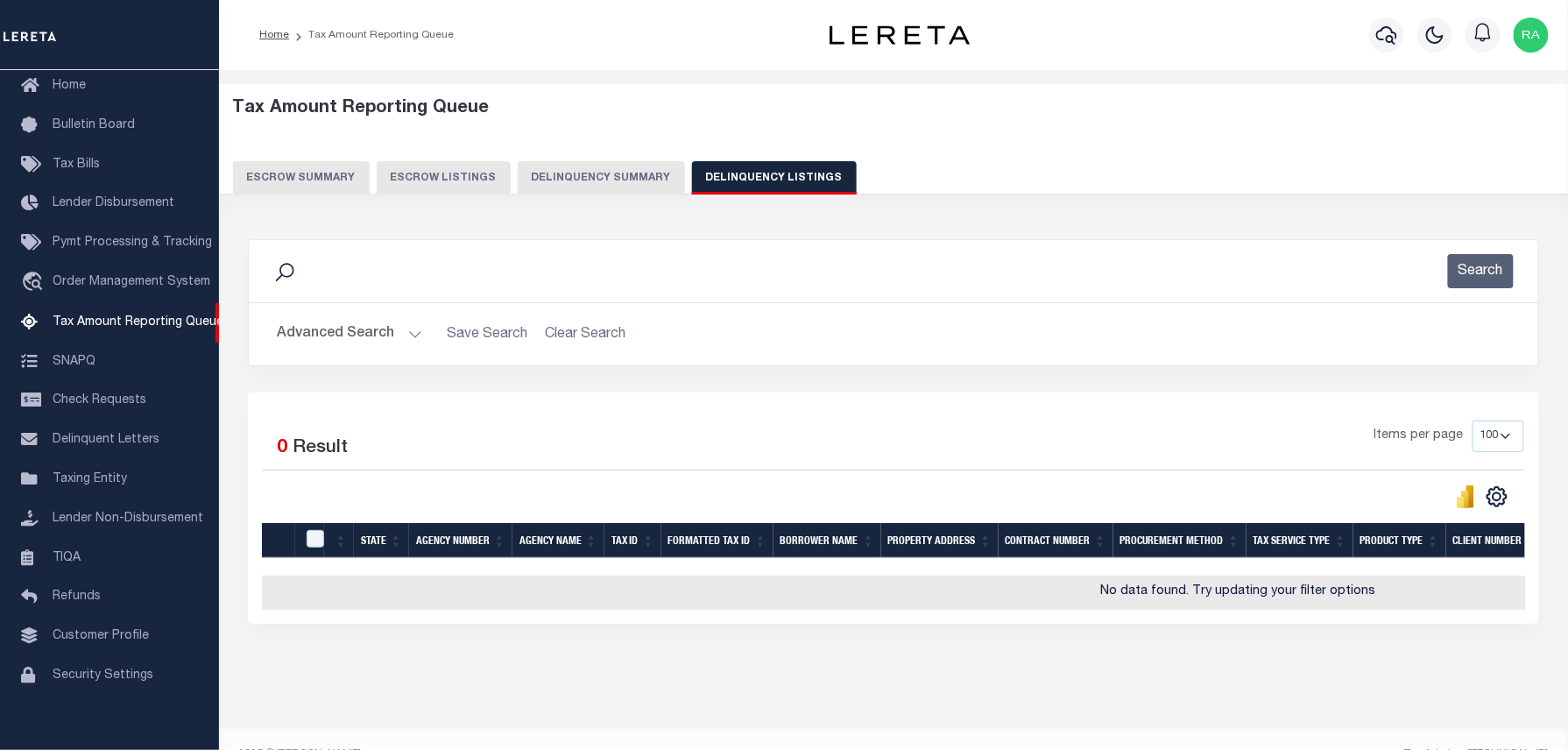
click at [411, 333] on button "Advanced Search" at bounding box center [350, 334] width 146 height 34
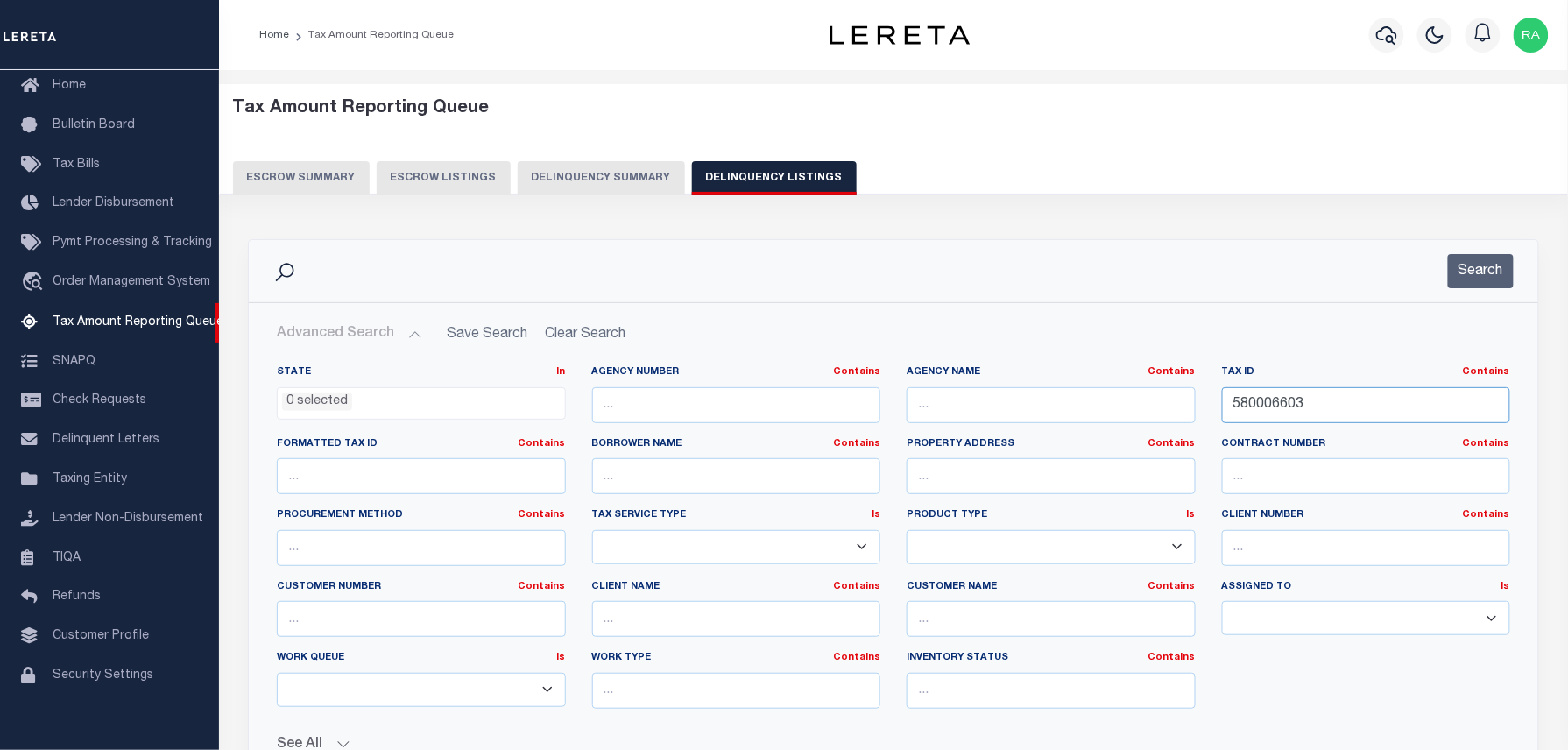
click at [1273, 393] on input "580006603" at bounding box center [1366, 405] width 289 height 36
drag, startPoint x: 1273, startPoint y: 393, endPoint x: 1262, endPoint y: 408, distance: 18.6
click at [1270, 397] on input "580006603" at bounding box center [1366, 405] width 289 height 36
paste input "70-07-01-151-031"
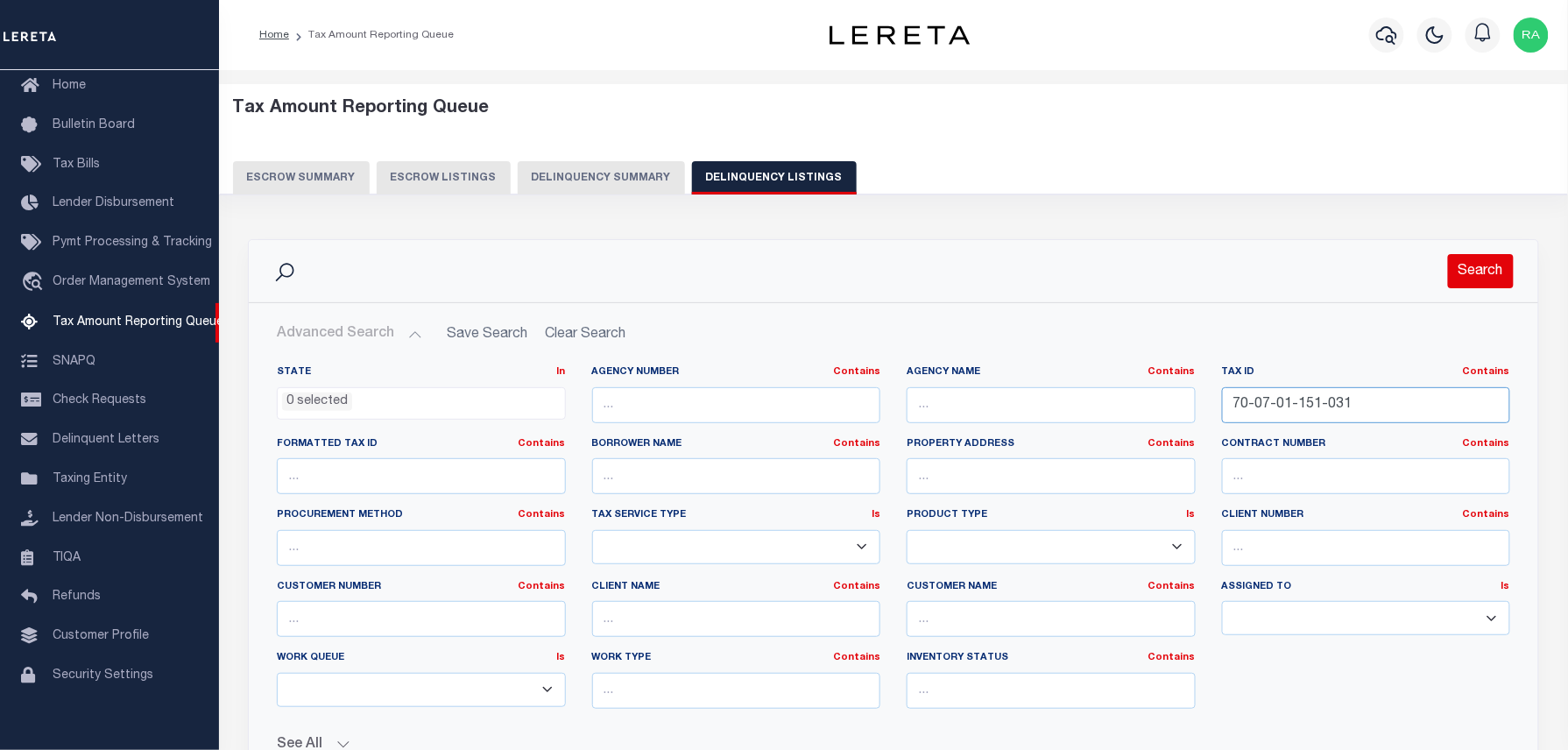
type input "70-07-01-151-031"
click at [1482, 275] on button "Search" at bounding box center [1480, 271] width 65 height 34
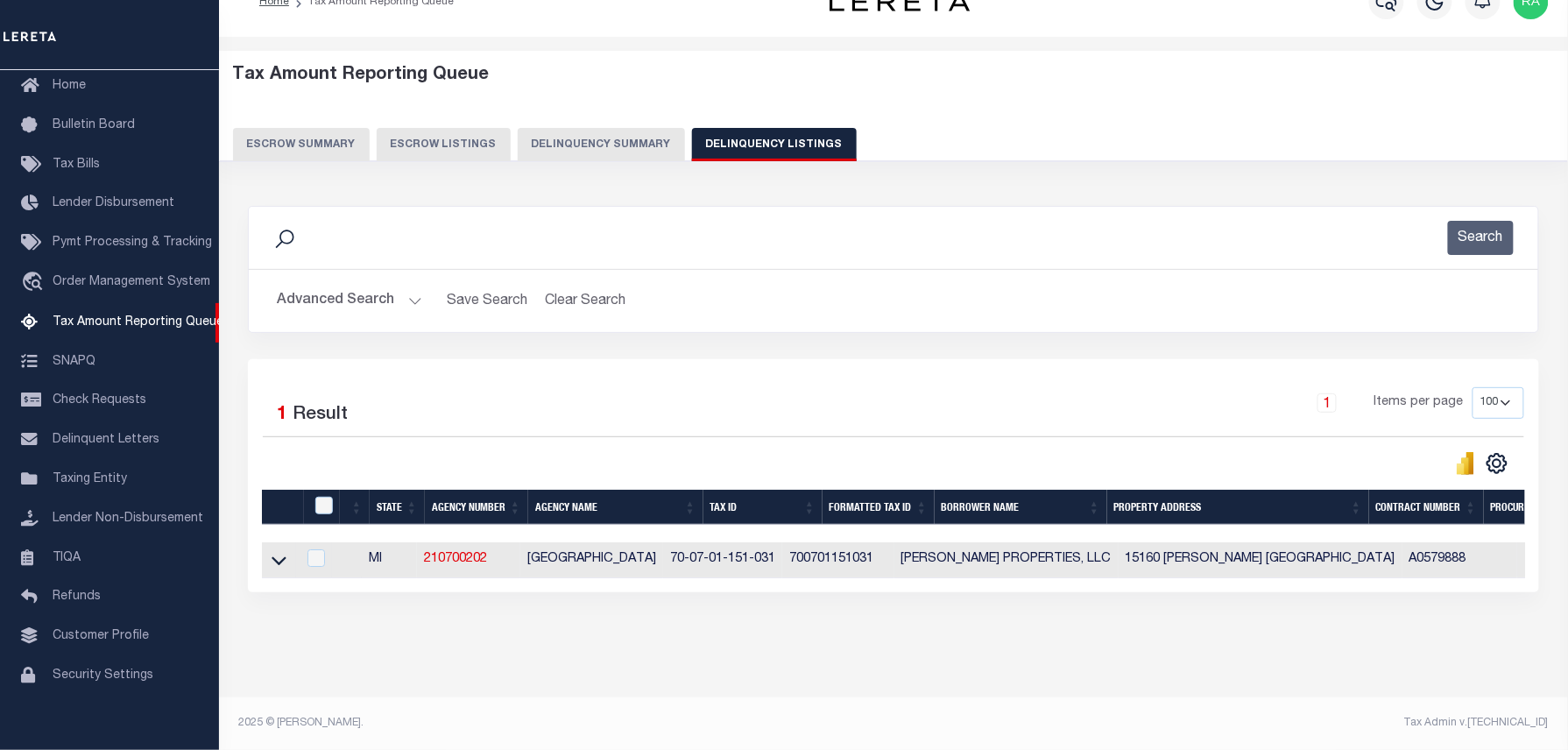
scroll to position [50, 0]
click at [274, 552] on icon at bounding box center [279, 560] width 15 height 19
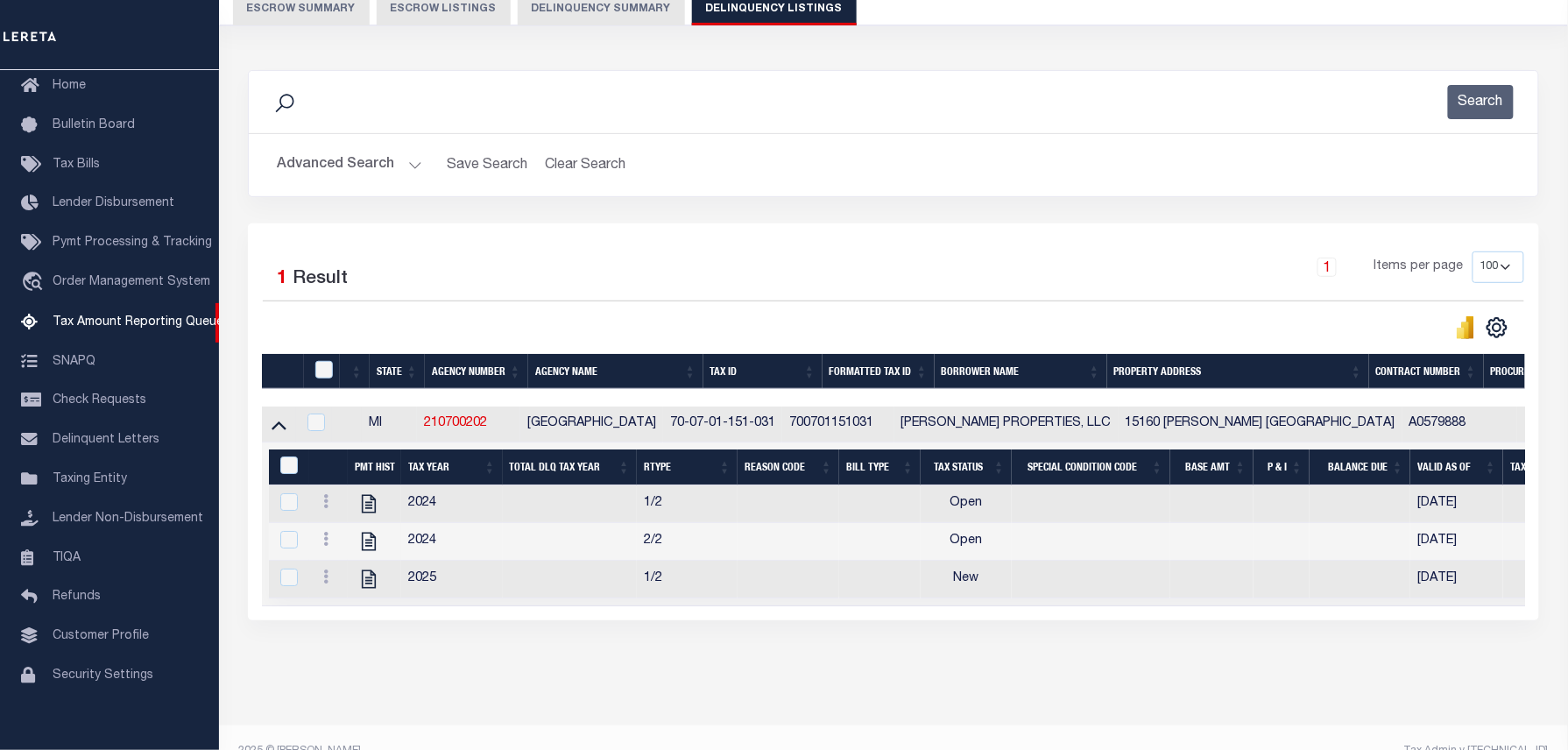
scroll to position [218, 0]
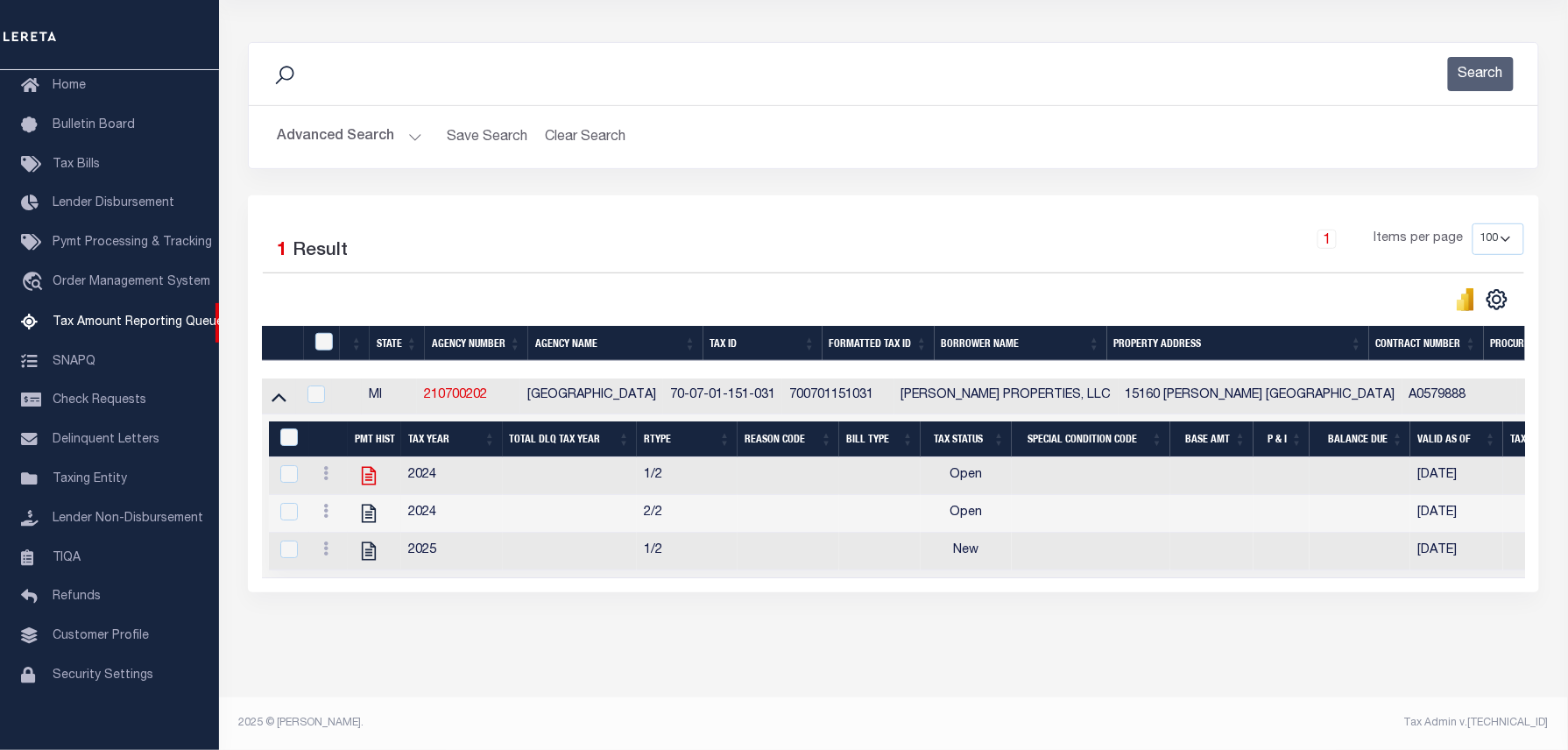
click at [369, 464] on icon at bounding box center [368, 475] width 22 height 22
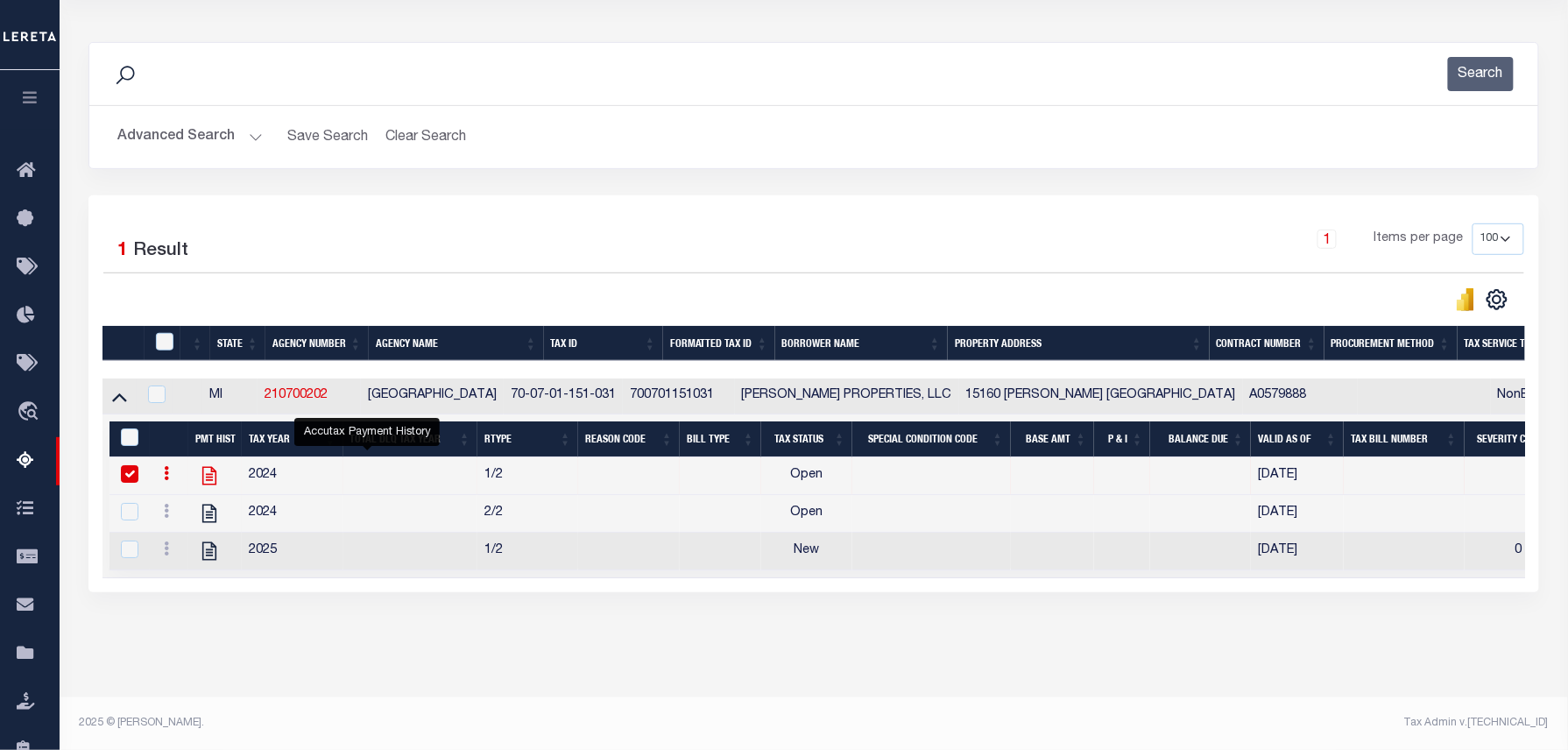
checkbox input "true"
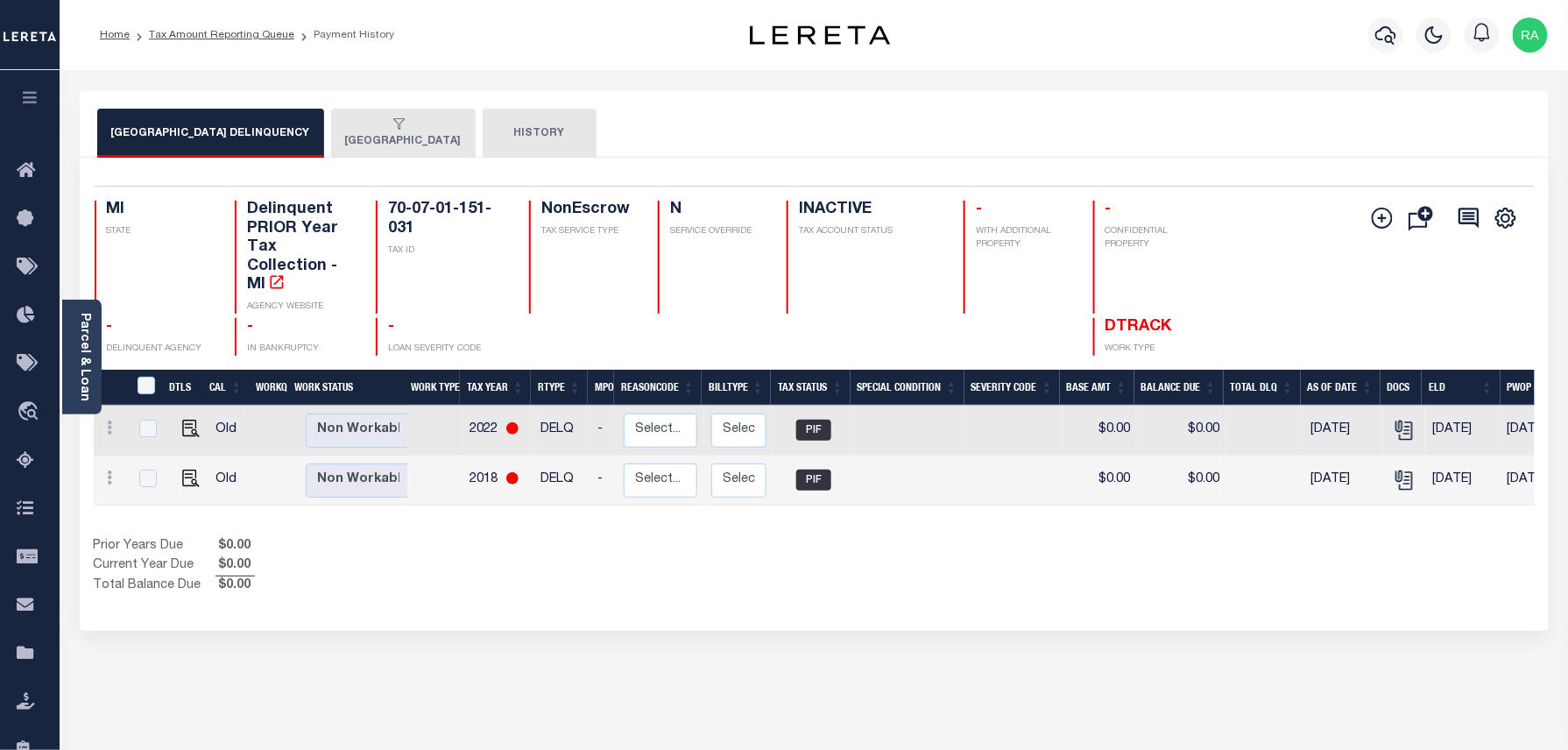
click at [369, 131] on div "button" at bounding box center [400, 125] width 109 height 16
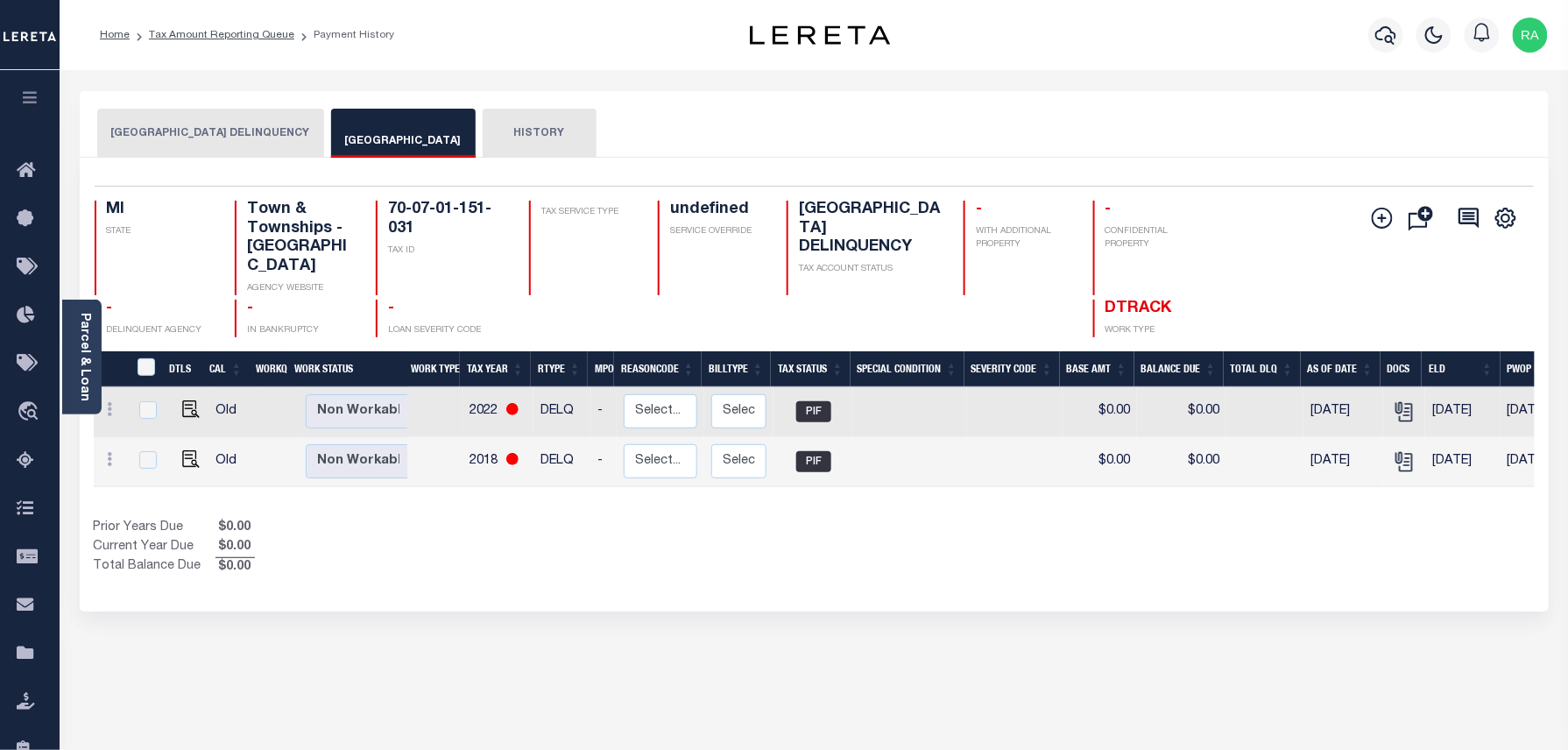
click at [531, 131] on button "HISTORY" at bounding box center [539, 132] width 114 height 49
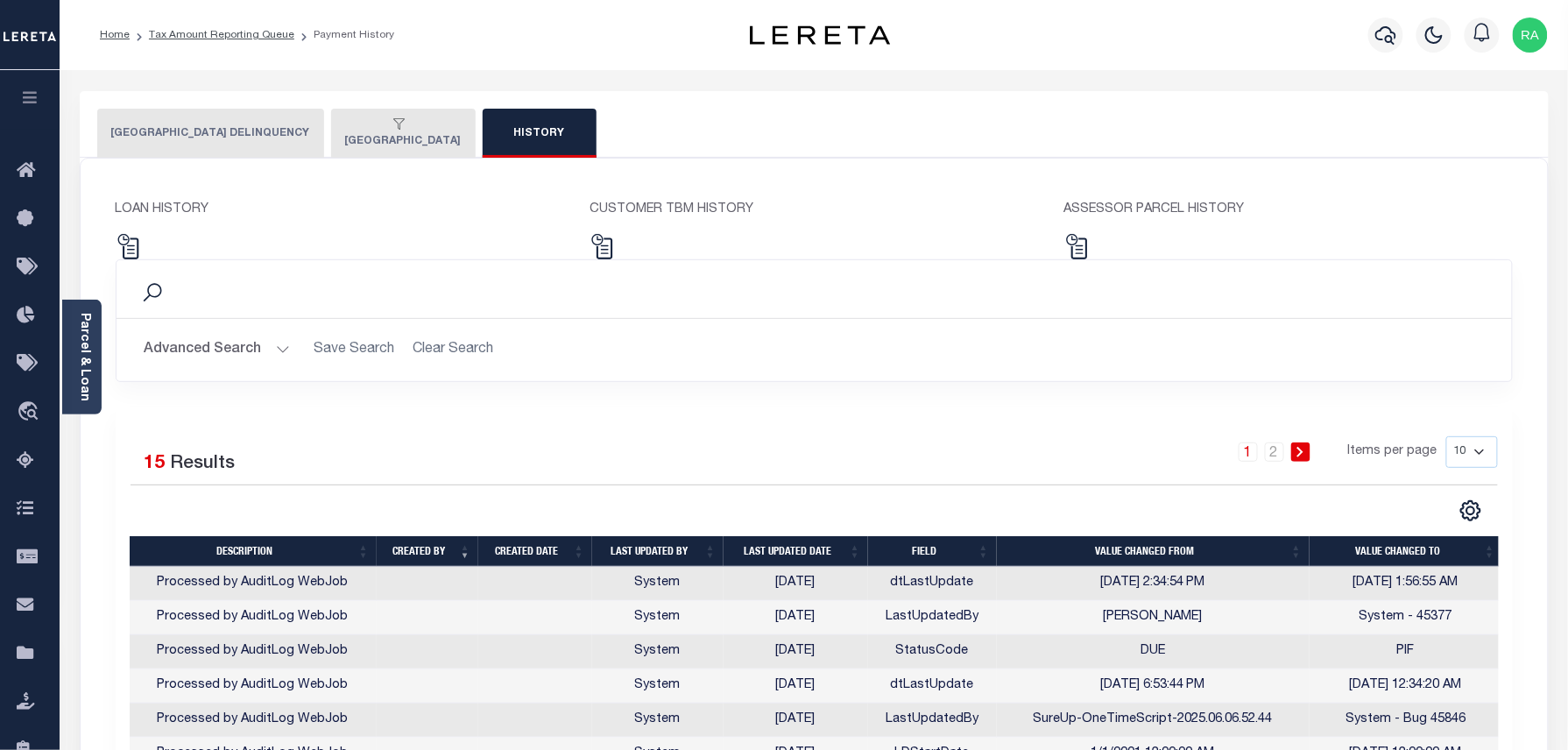
click at [351, 137] on button "[GEOGRAPHIC_DATA]" at bounding box center [403, 132] width 145 height 49
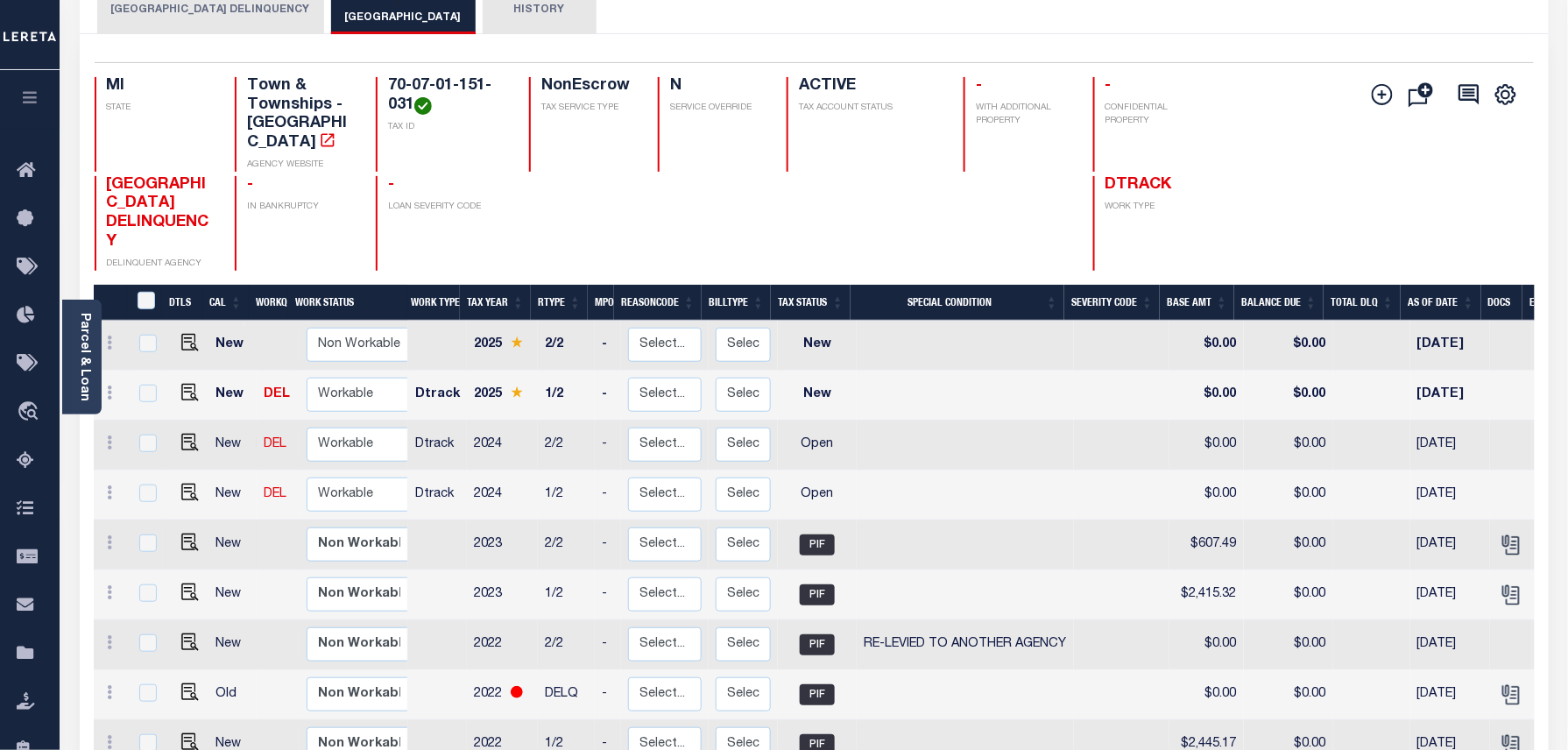
scroll to position [233, 0]
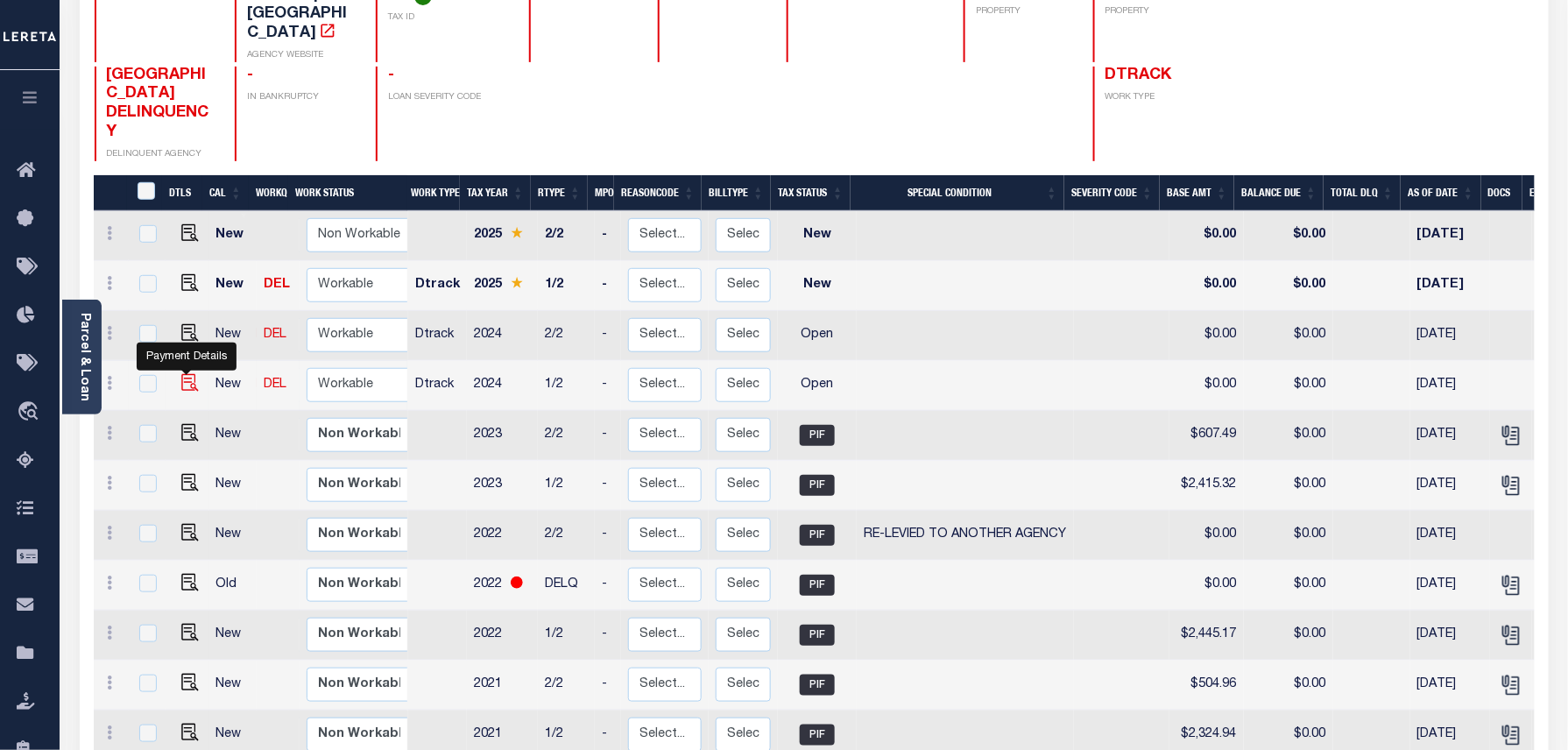
click at [181, 374] on img "" at bounding box center [190, 383] width 18 height 18
checkbox input "true"
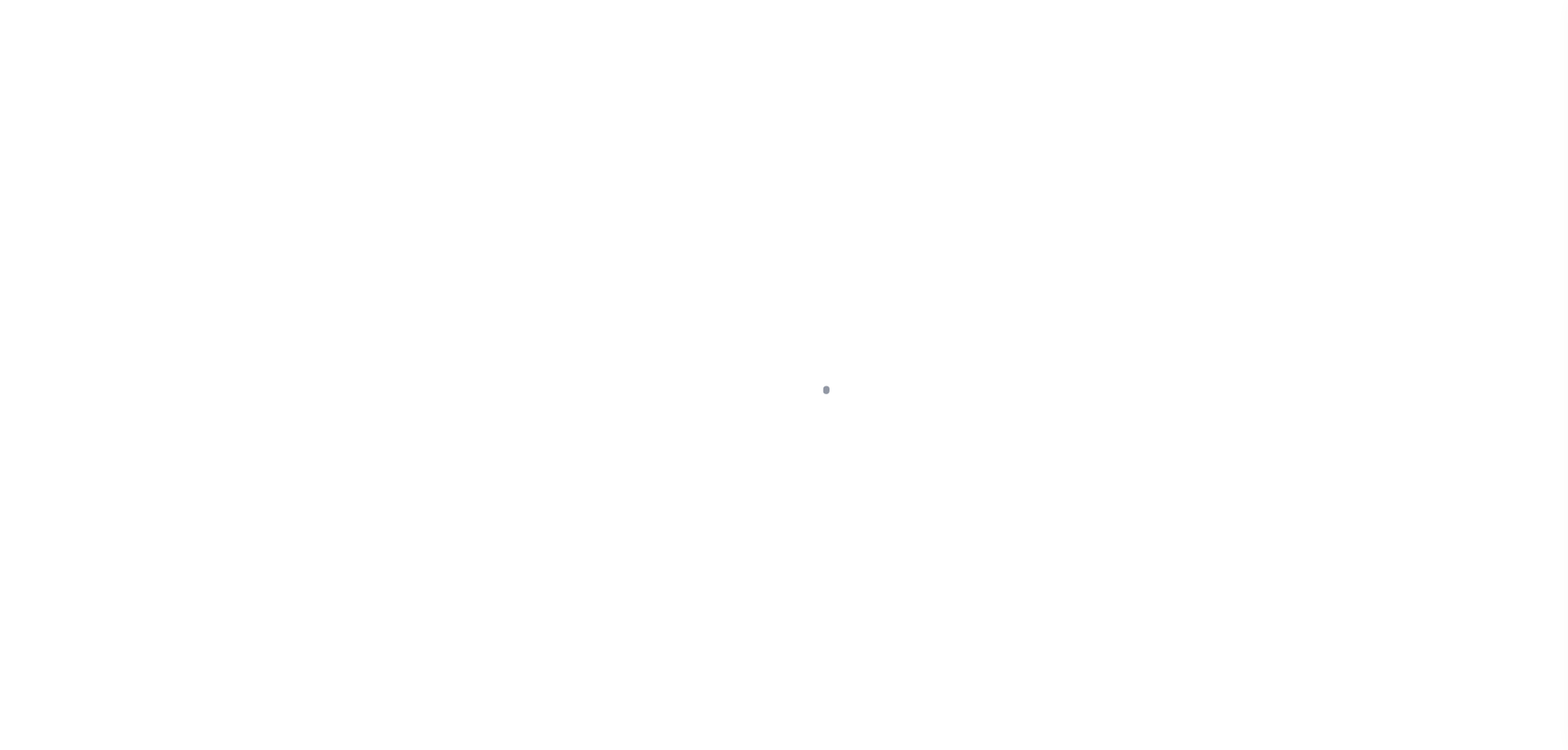
select select "OP2"
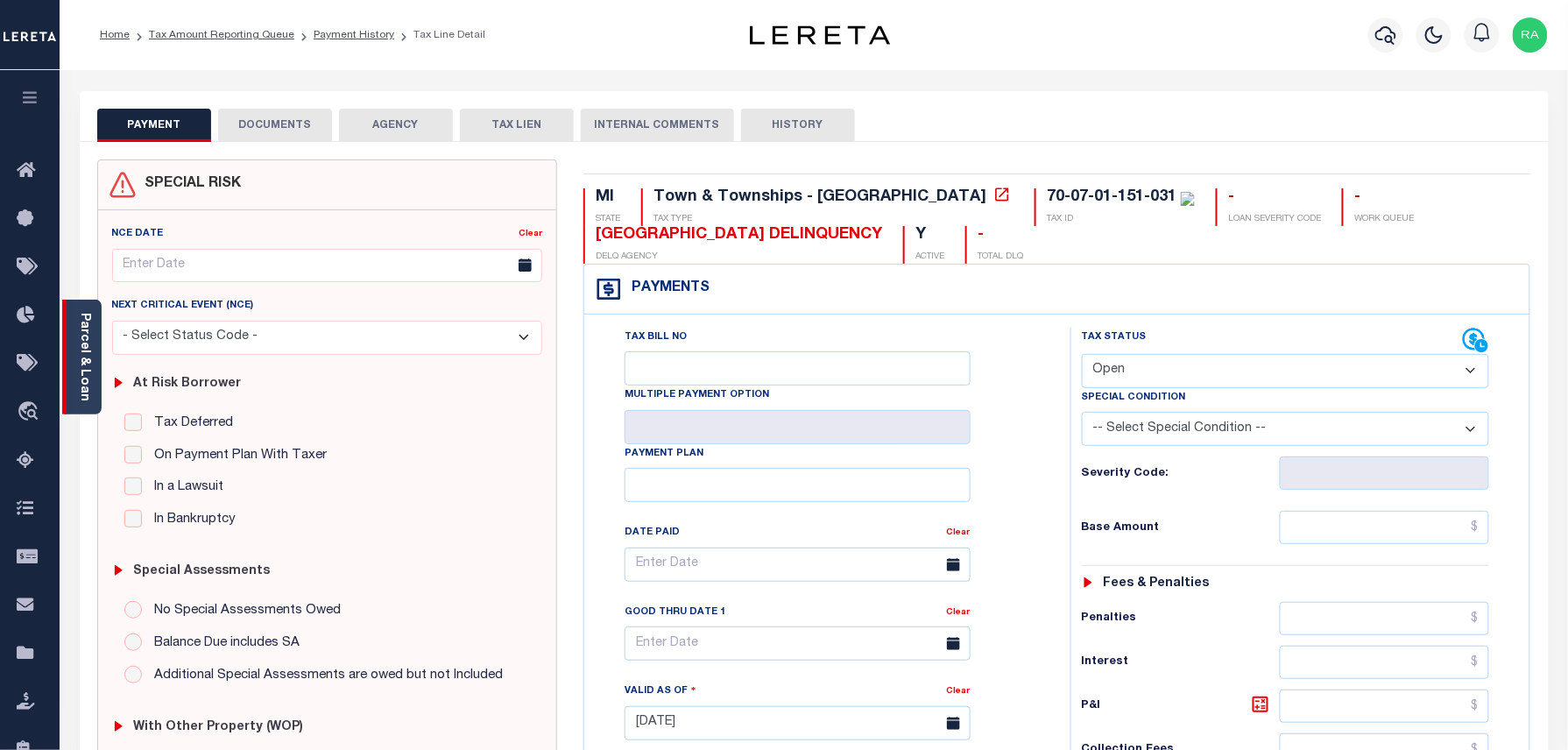
click at [84, 329] on link "Parcel & Loan" at bounding box center [84, 357] width 13 height 88
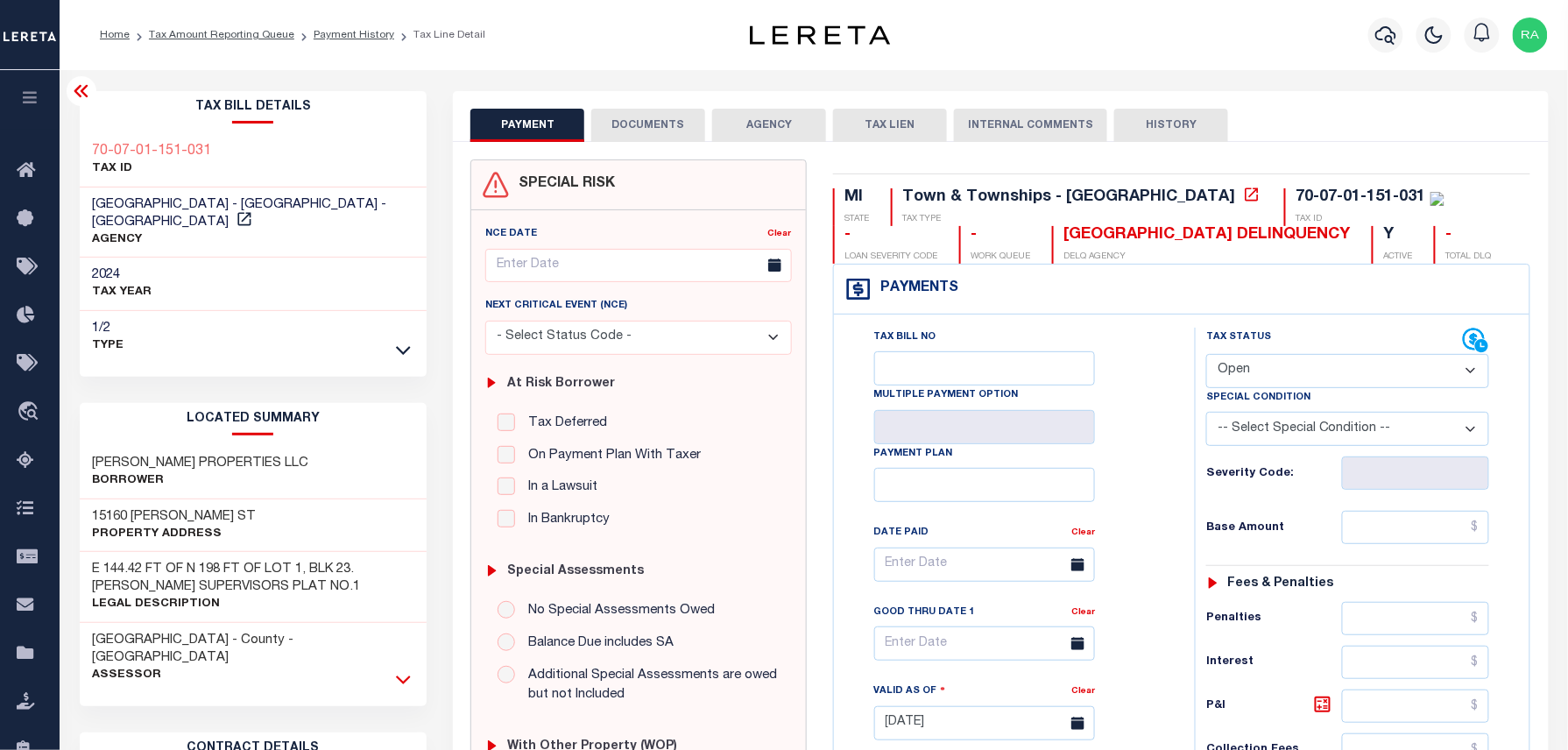
click at [403, 670] on icon at bounding box center [403, 679] width 15 height 19
click at [1243, 198] on icon at bounding box center [1252, 195] width 18 height 18
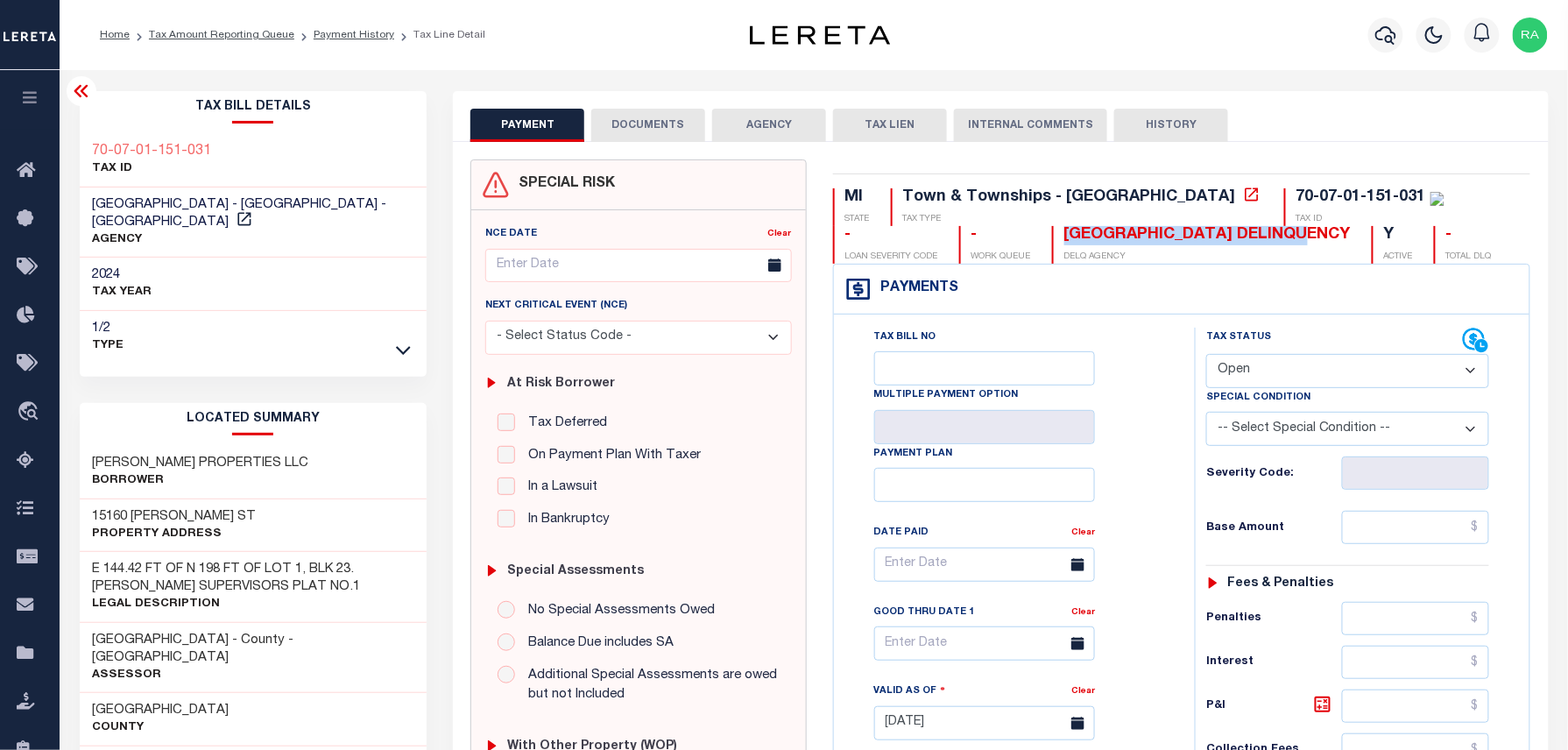
drag, startPoint x: 847, startPoint y: 237, endPoint x: 1111, endPoint y: 239, distance: 264.0
click at [1111, 239] on div "MI STATE Town & Townships - MI TAX TYPE 70-07-01-151-031 TAX ID - LOAN SEVERITY…" at bounding box center [1182, 226] width 698 height 75
click at [1243, 199] on icon at bounding box center [1252, 195] width 18 height 18
